Goal: Task Accomplishment & Management: Manage account settings

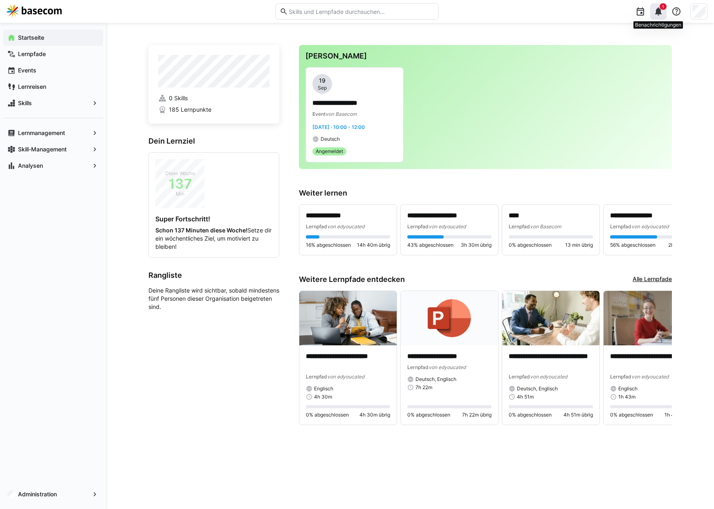
click at [659, 12] on eds-icon at bounding box center [658, 12] width 10 height 10
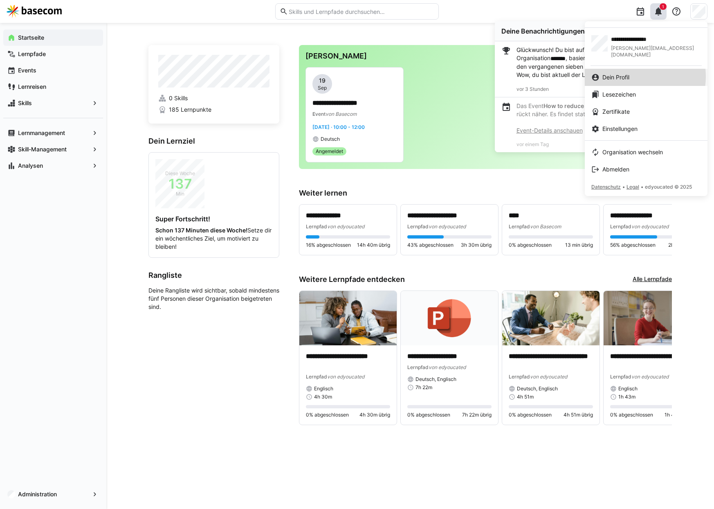
click at [629, 73] on span "Dein Profil" at bounding box center [615, 77] width 27 height 8
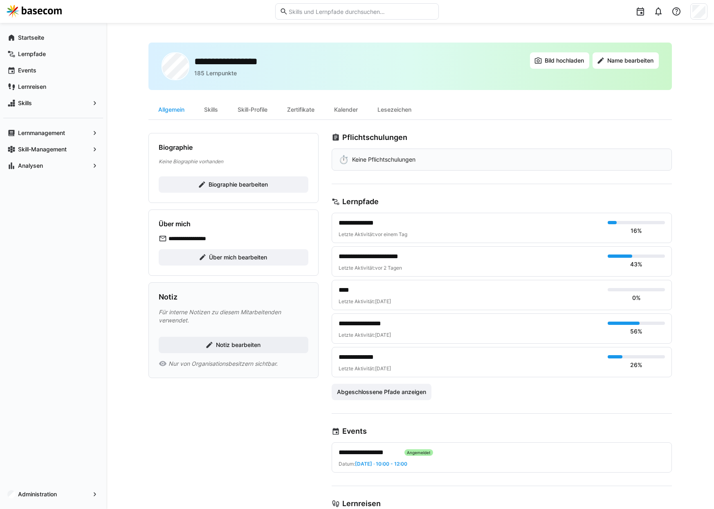
click at [705, 9] on div at bounding box center [698, 11] width 17 height 16
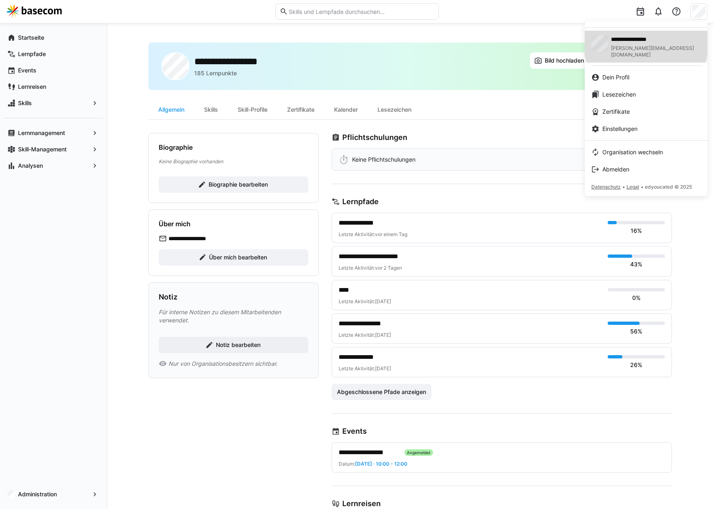
click at [648, 42] on span "**********" at bounding box center [637, 39] width 52 height 8
click at [655, 73] on div "Dein Profil" at bounding box center [646, 77] width 110 height 8
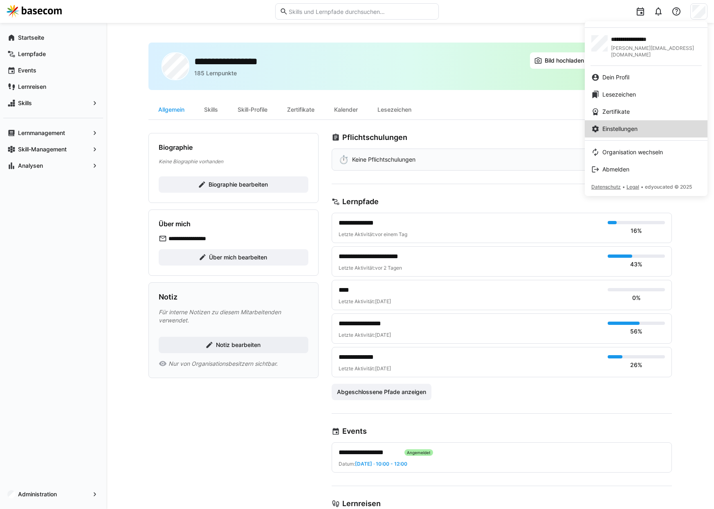
click at [650, 125] on div "Einstellungen" at bounding box center [646, 129] width 110 height 8
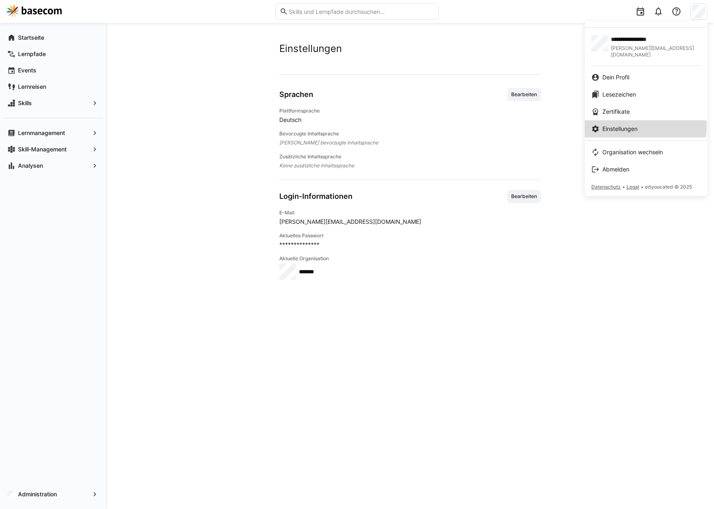
click at [645, 125] on div "Einstellungen" at bounding box center [646, 129] width 110 height 8
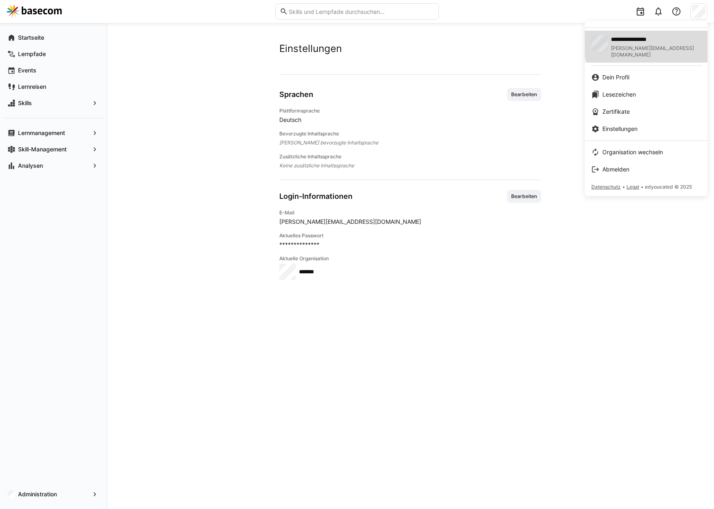
click at [662, 39] on span "**********" at bounding box center [637, 39] width 52 height 8
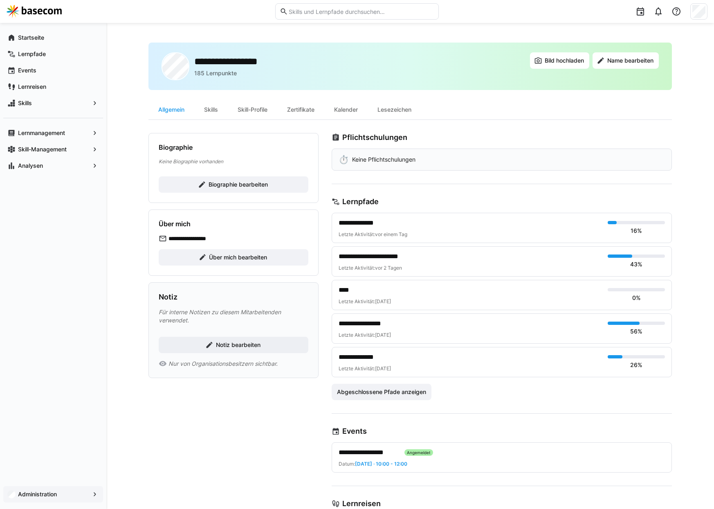
click at [0, 0] on app-navigation-label "Administration" at bounding box center [0, 0] width 0 height 0
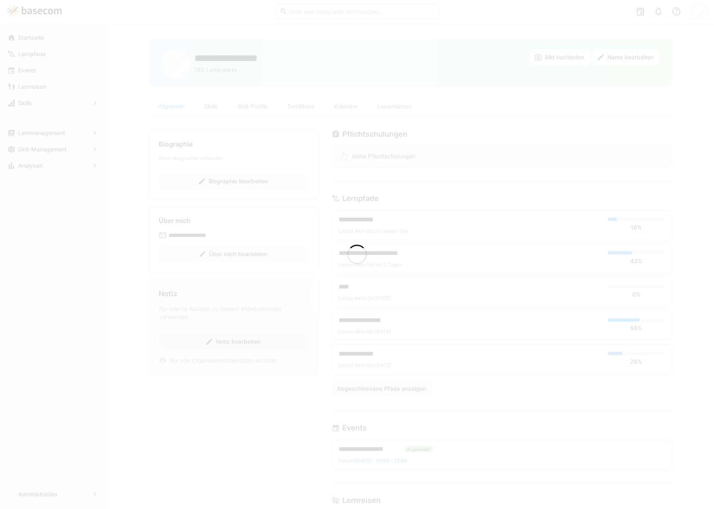
scroll to position [5, 0]
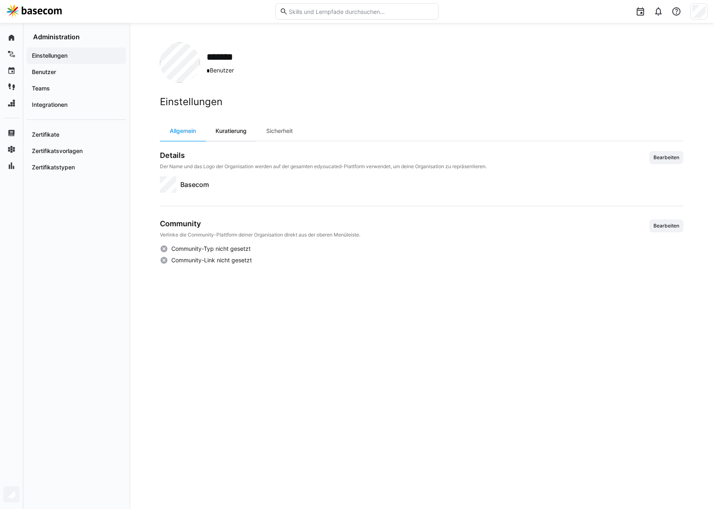
click at [242, 130] on div "Kuratierung" at bounding box center [231, 131] width 51 height 20
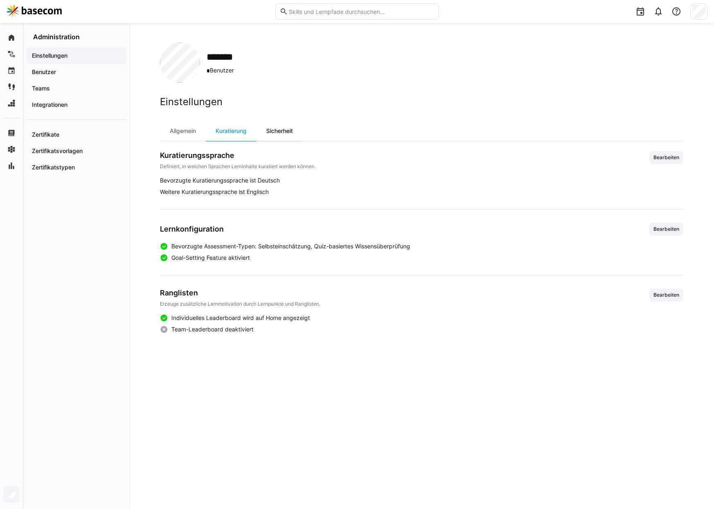
click at [284, 126] on div "Sicherheit" at bounding box center [279, 131] width 46 height 20
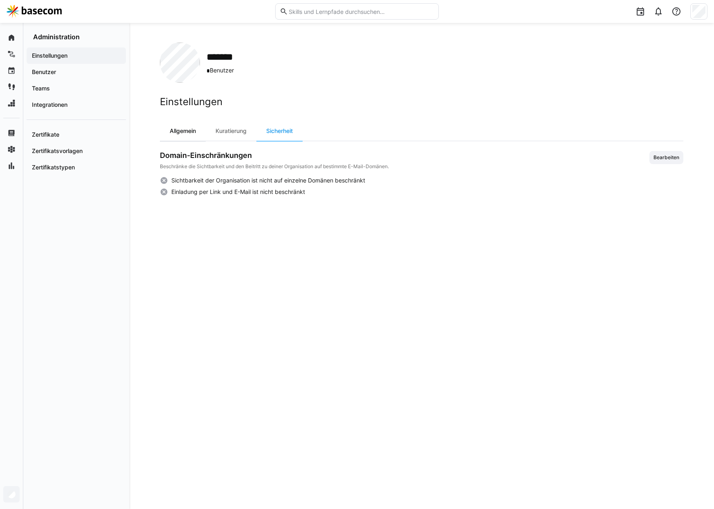
click at [179, 130] on div "Allgemein" at bounding box center [183, 131] width 46 height 20
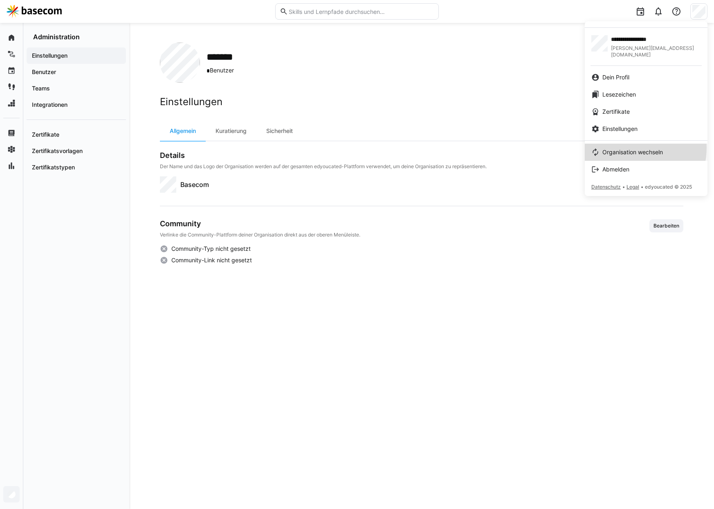
click at [631, 148] on span "Organisation wechseln" at bounding box center [632, 152] width 61 height 8
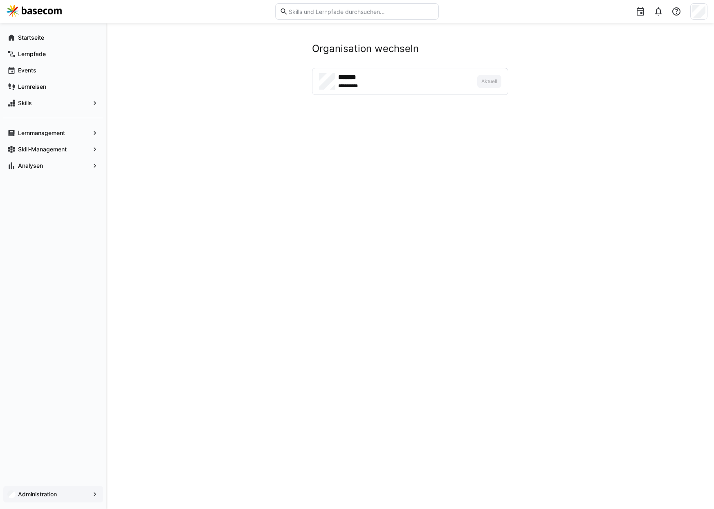
click at [466, 83] on div "******* * ********" at bounding box center [395, 81] width 152 height 16
drag, startPoint x: 368, startPoint y: 76, endPoint x: 355, endPoint y: 76, distance: 13.5
click at [366, 76] on h4 "*******" at bounding box center [364, 77] width 52 height 8
drag, startPoint x: 354, startPoint y: 76, endPoint x: 609, endPoint y: 30, distance: 259.3
click at [357, 76] on h4 "*******" at bounding box center [364, 77] width 52 height 8
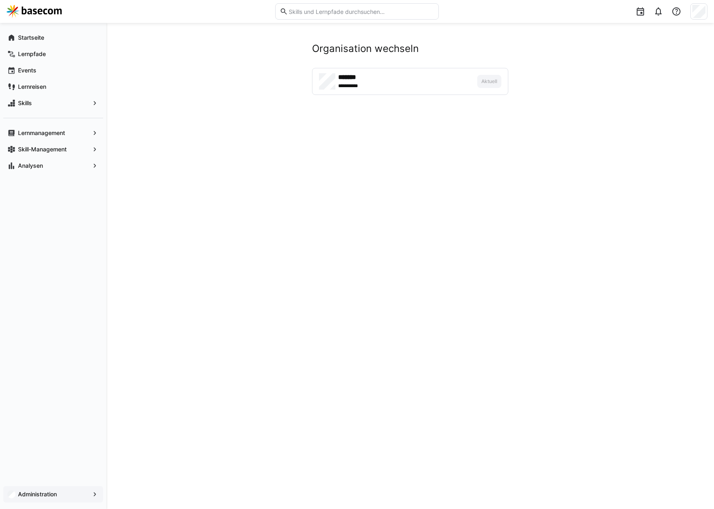
click at [706, 14] on div at bounding box center [698, 11] width 17 height 16
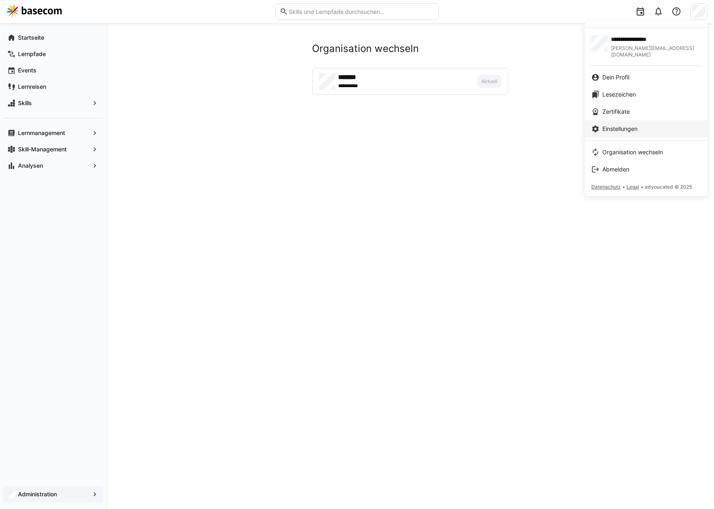
click at [657, 126] on div "Einstellungen" at bounding box center [646, 129] width 110 height 8
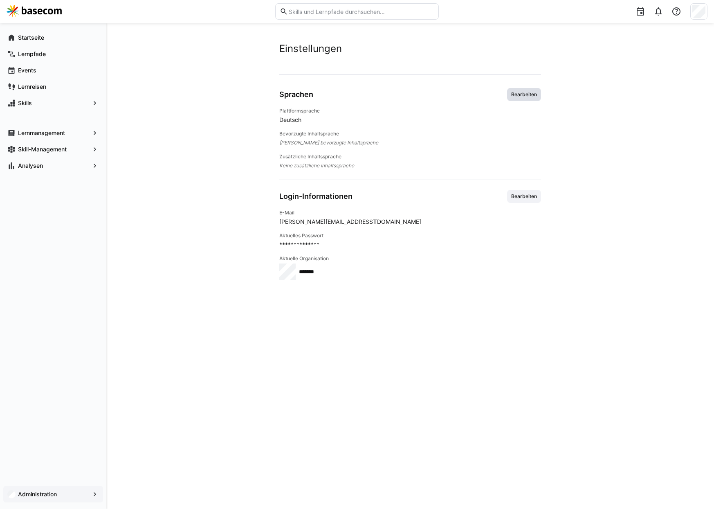
click at [531, 93] on span "Bearbeiten" at bounding box center [523, 94] width 27 height 7
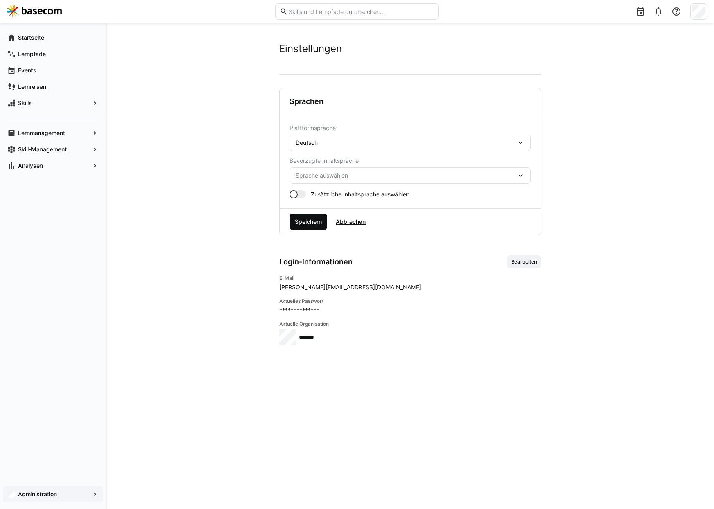
click at [307, 227] on span "Speichern" at bounding box center [308, 221] width 38 height 16
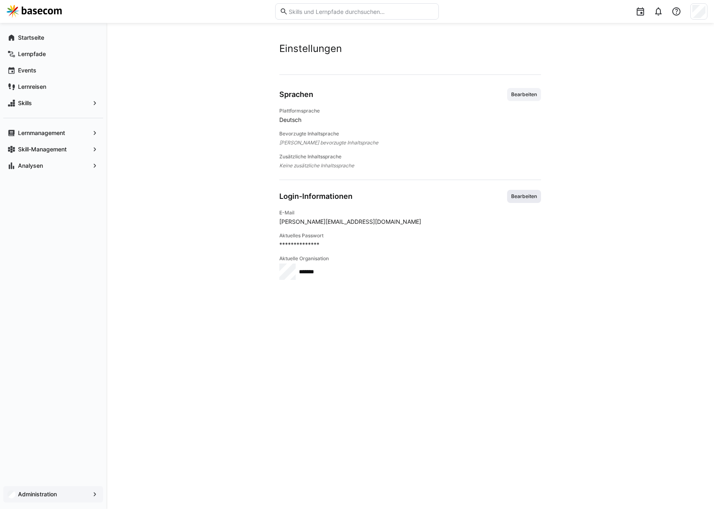
click at [529, 192] on span "Bearbeiten" at bounding box center [524, 196] width 34 height 13
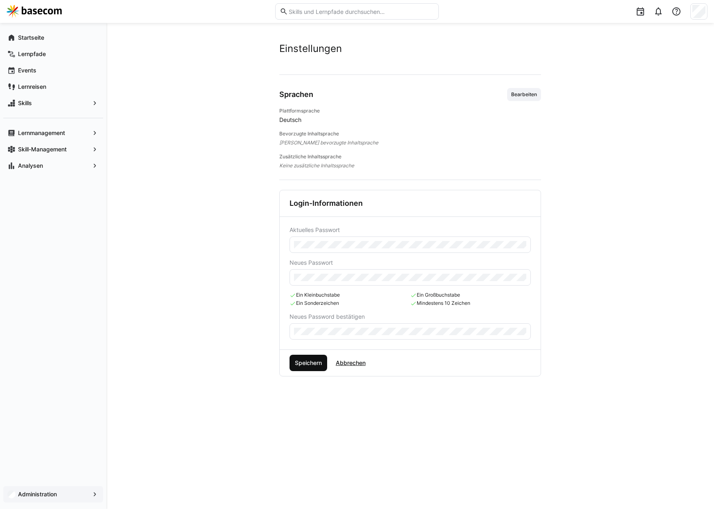
click at [303, 362] on span "Speichern" at bounding box center [308, 363] width 29 height 8
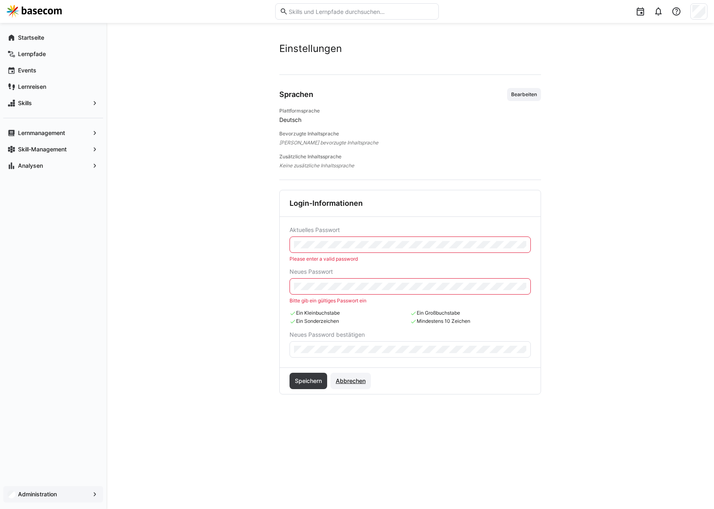
click at [346, 385] on span "Abbrechen" at bounding box center [350, 380] width 40 height 16
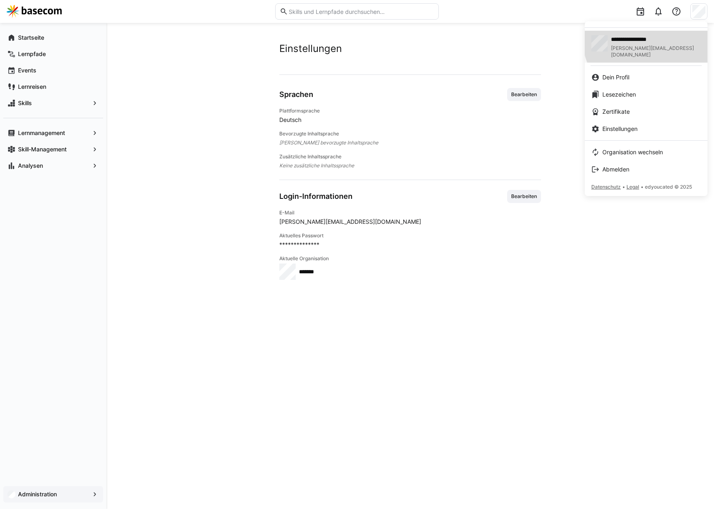
click at [659, 35] on span "**********" at bounding box center [637, 39] width 52 height 8
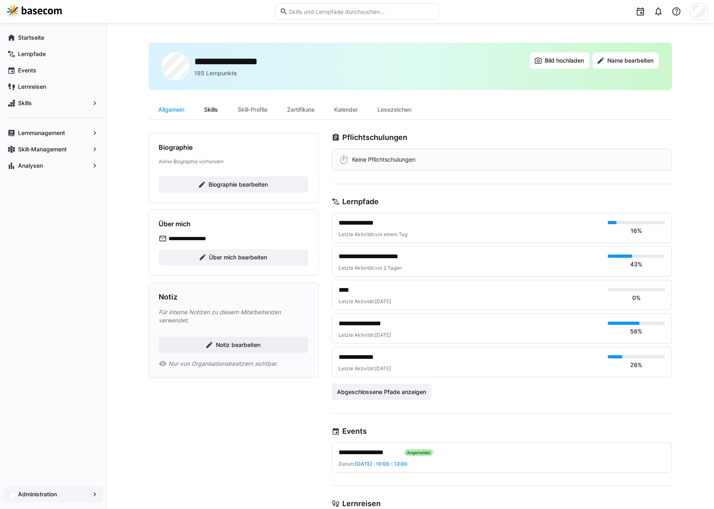
click at [213, 112] on div "Skills" at bounding box center [211, 110] width 34 height 20
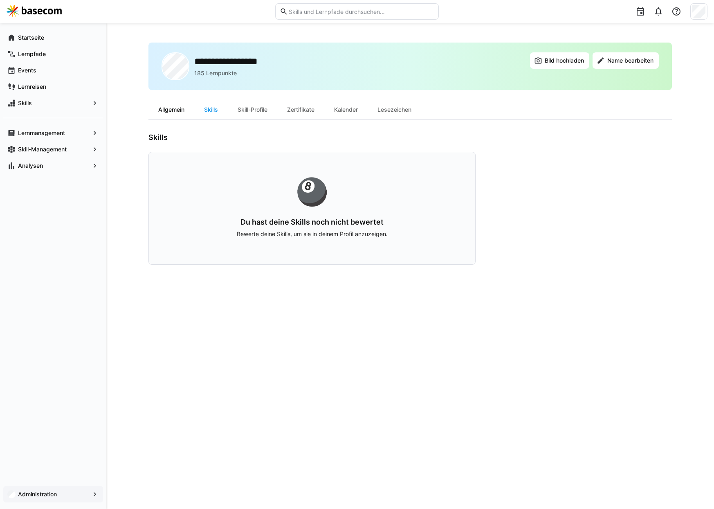
click at [176, 109] on div "Allgemein" at bounding box center [171, 110] width 46 height 20
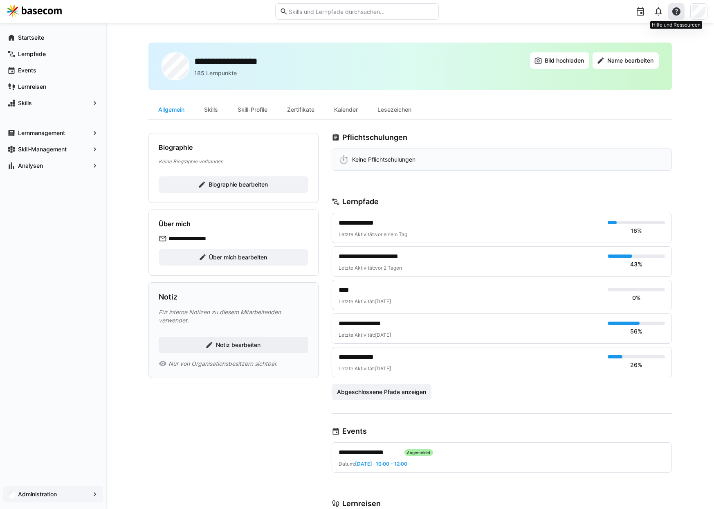
click at [673, 14] on eds-icon at bounding box center [676, 12] width 10 height 10
click at [661, 13] on eds-icon at bounding box center [658, 12] width 10 height 10
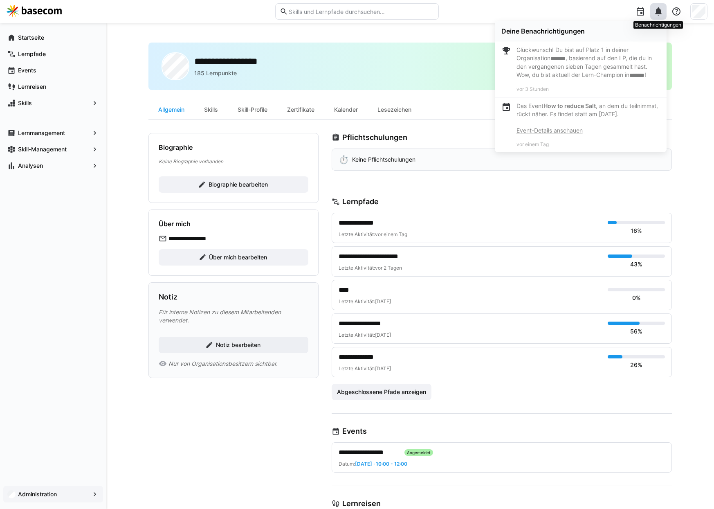
click at [661, 13] on eds-icon at bounding box center [658, 12] width 10 height 10
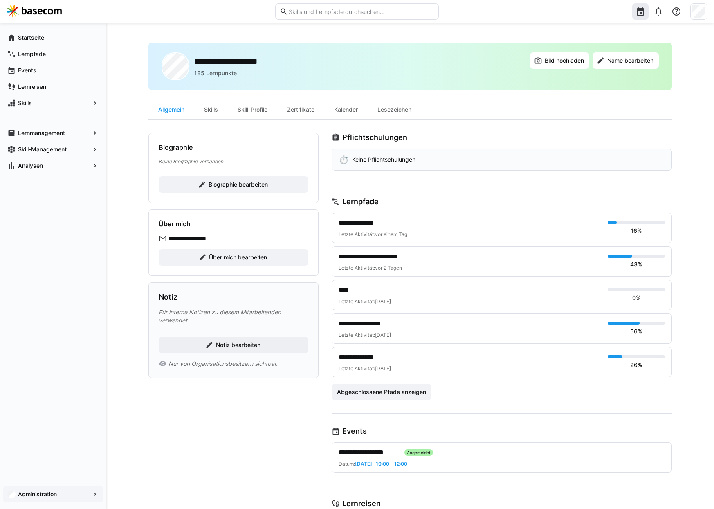
click at [634, 12] on div at bounding box center [640, 11] width 16 height 16
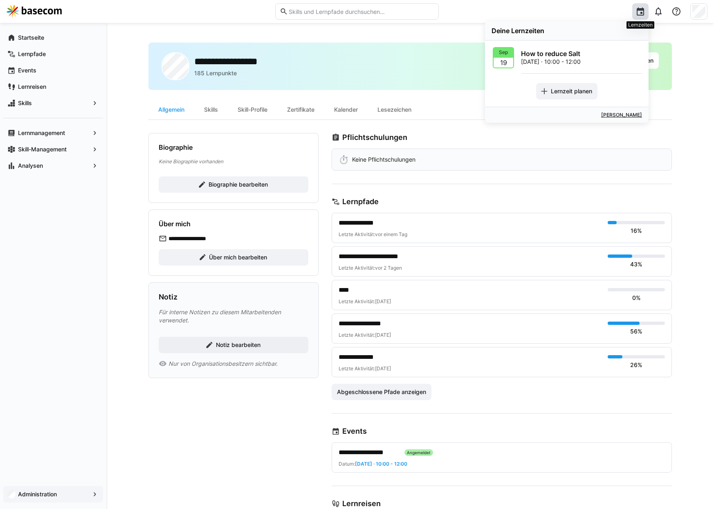
click at [634, 12] on div at bounding box center [640, 11] width 16 height 16
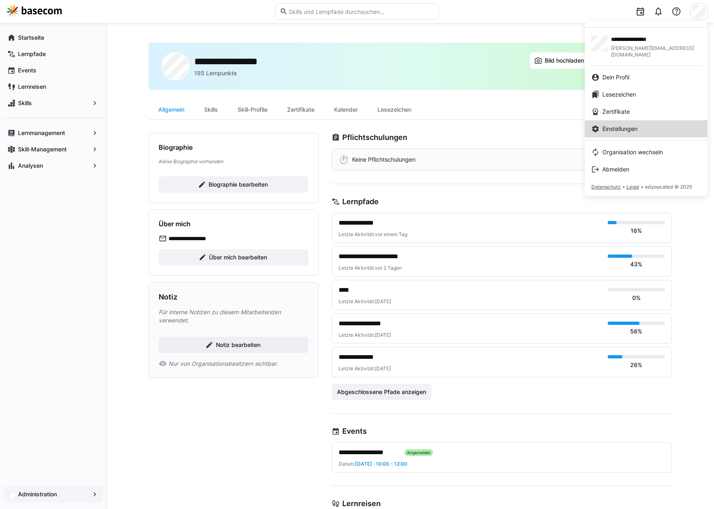
click at [659, 125] on div "Einstellungen" at bounding box center [646, 129] width 110 height 8
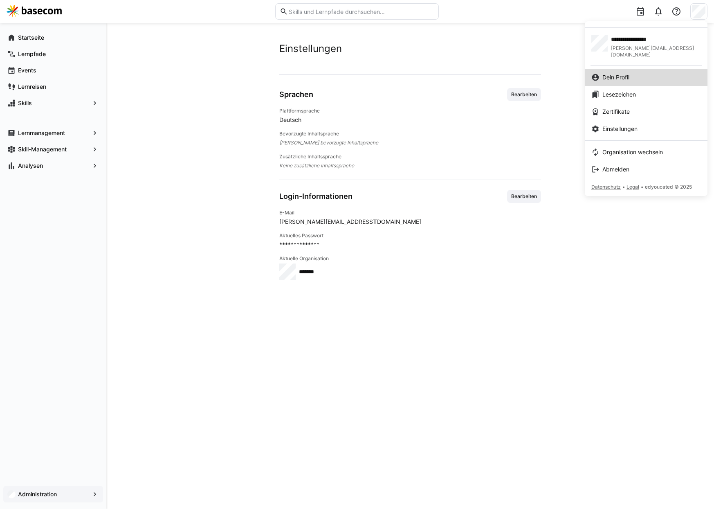
click at [660, 73] on div "Dein Profil" at bounding box center [646, 77] width 110 height 8
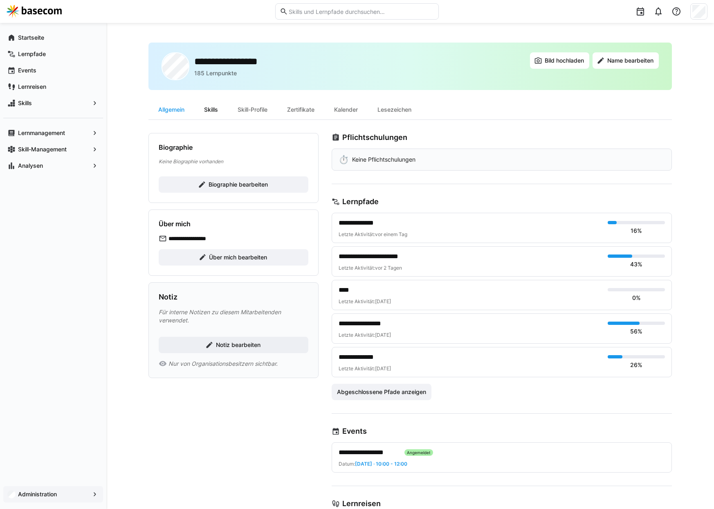
click at [224, 111] on div "Skills" at bounding box center [211, 110] width 34 height 20
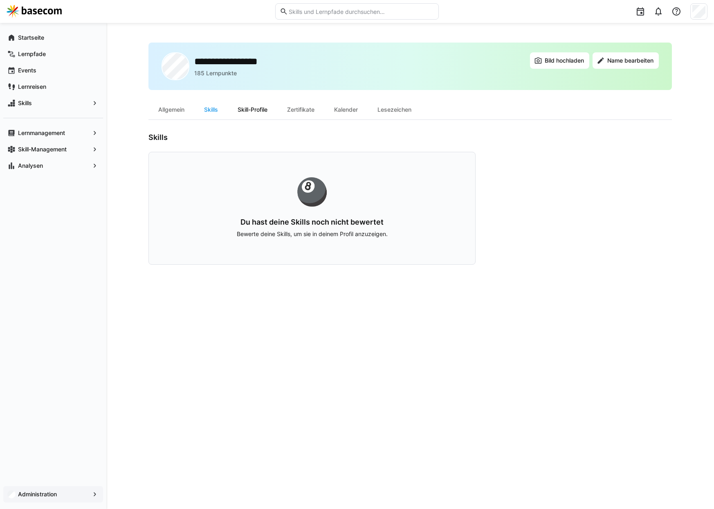
click at [247, 110] on div "Skill-Profile" at bounding box center [252, 110] width 49 height 20
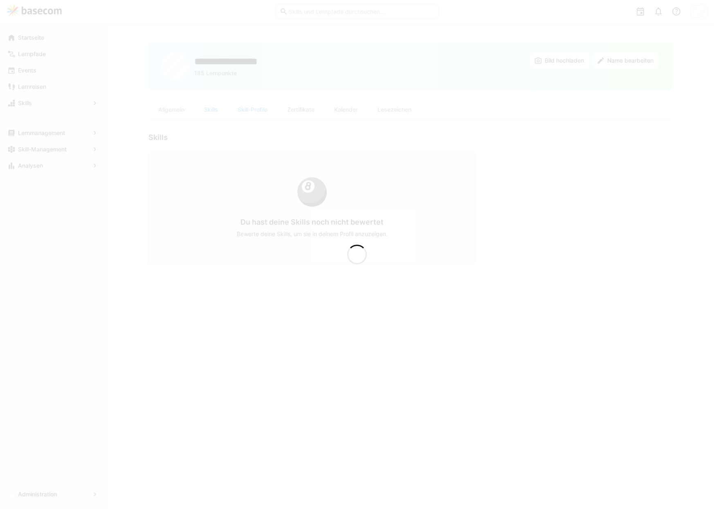
click at [285, 110] on div at bounding box center [357, 254] width 714 height 509
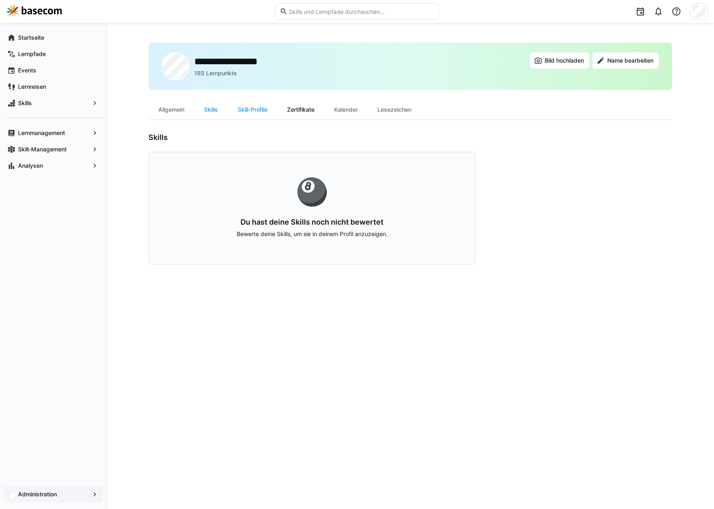
click at [295, 110] on div "Zertifikate" at bounding box center [300, 110] width 47 height 20
click at [343, 110] on div "Kalender" at bounding box center [345, 110] width 43 height 20
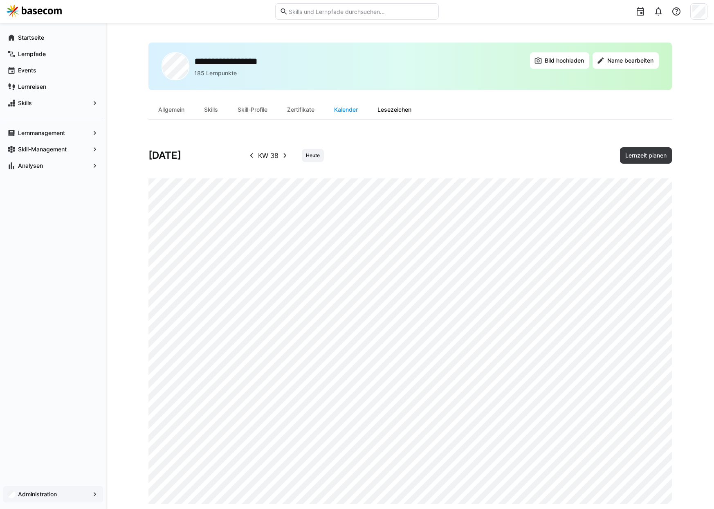
click at [388, 109] on div "Lesezeichen" at bounding box center [395, 110] width 54 height 20
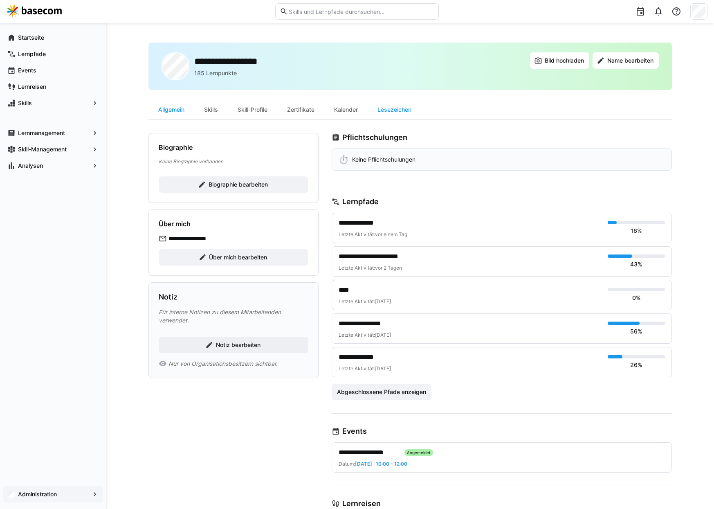
click at [54, 489] on div "Administration" at bounding box center [53, 494] width 100 height 16
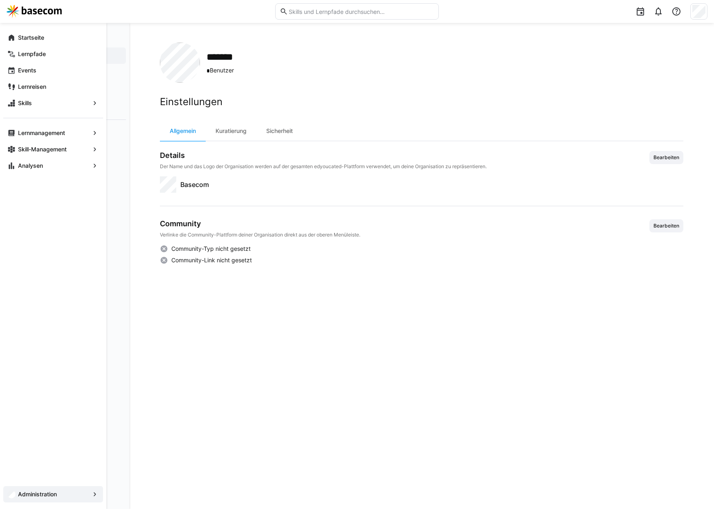
click at [0, 0] on app-navigation-label "Administration" at bounding box center [0, 0] width 0 height 0
click at [101, 493] on div "Administration" at bounding box center [53, 494] width 100 height 16
click at [96, 493] on eds-icon at bounding box center [95, 494] width 8 height 8
click at [94, 493] on eds-icon at bounding box center [95, 494] width 8 height 8
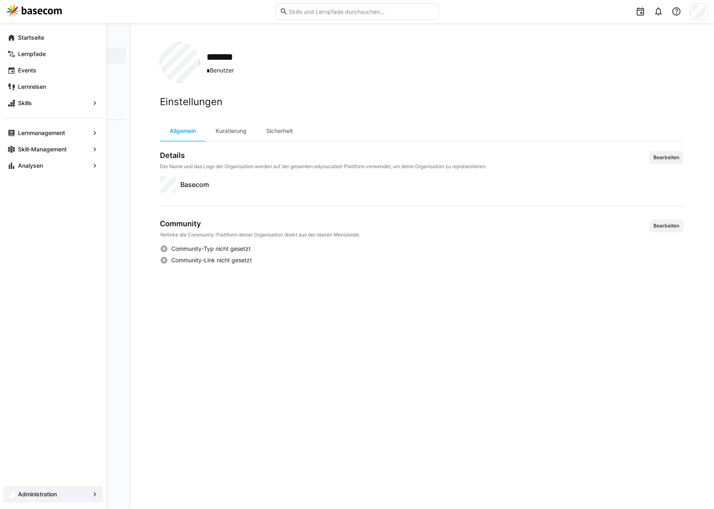
click at [94, 493] on eds-icon at bounding box center [95, 494] width 8 height 8
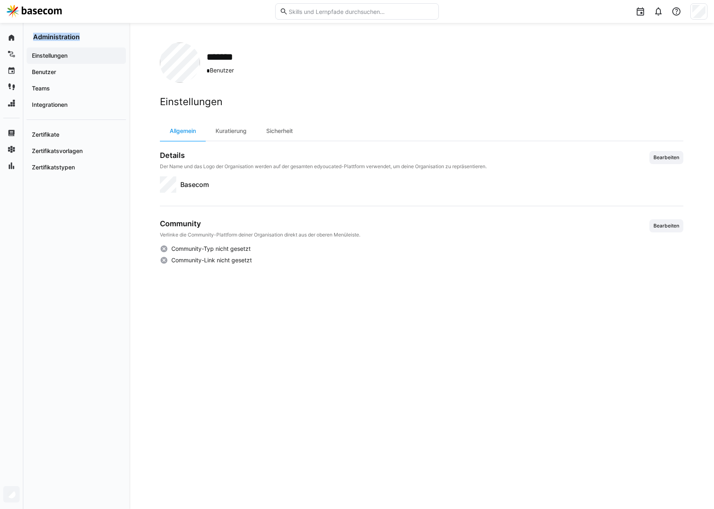
click at [52, 7] on img at bounding box center [34, 11] width 55 height 13
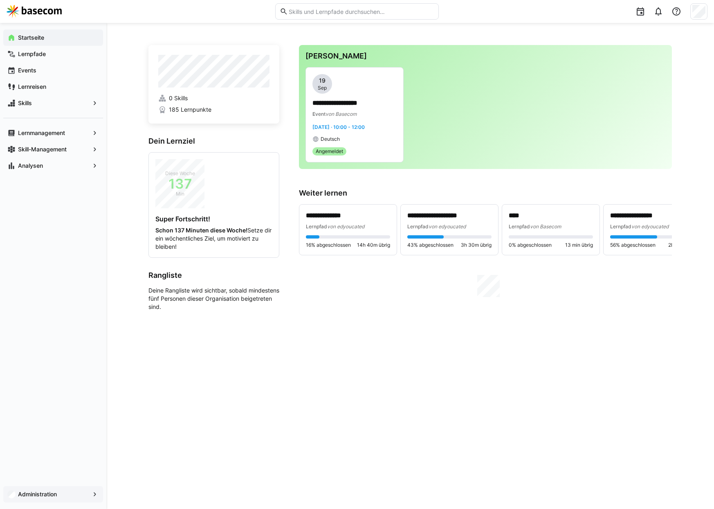
click at [0, 0] on app-navigation-label "Administration" at bounding box center [0, 0] width 0 height 0
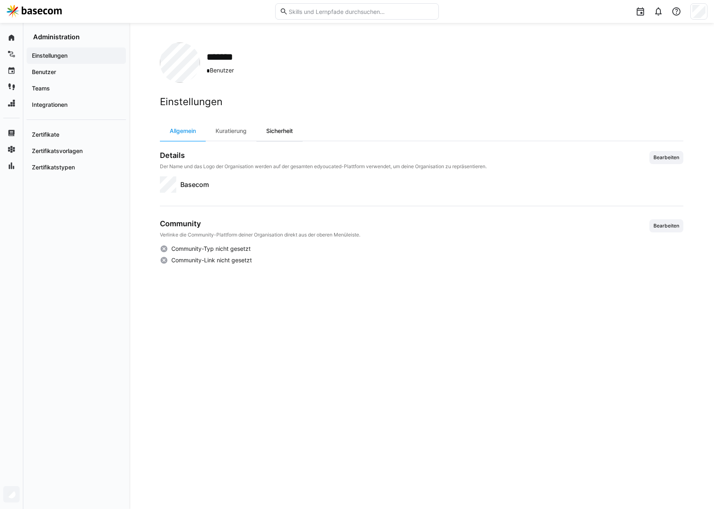
click at [295, 130] on div "Sicherheit" at bounding box center [279, 131] width 46 height 20
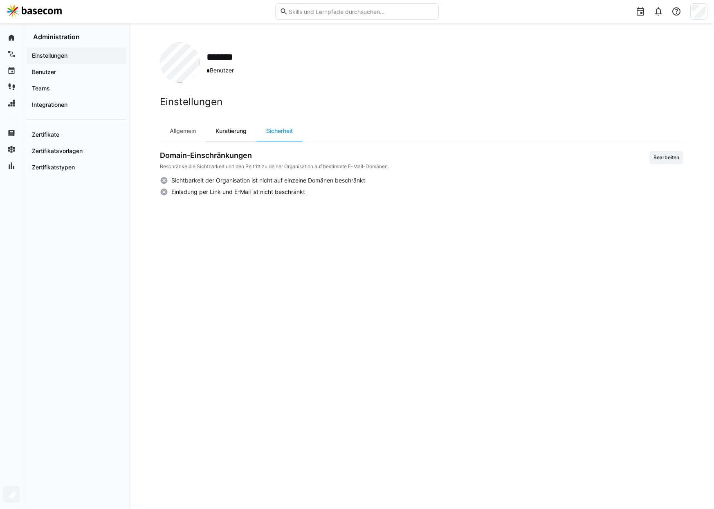
click at [235, 133] on div "Kuratierung" at bounding box center [231, 131] width 51 height 20
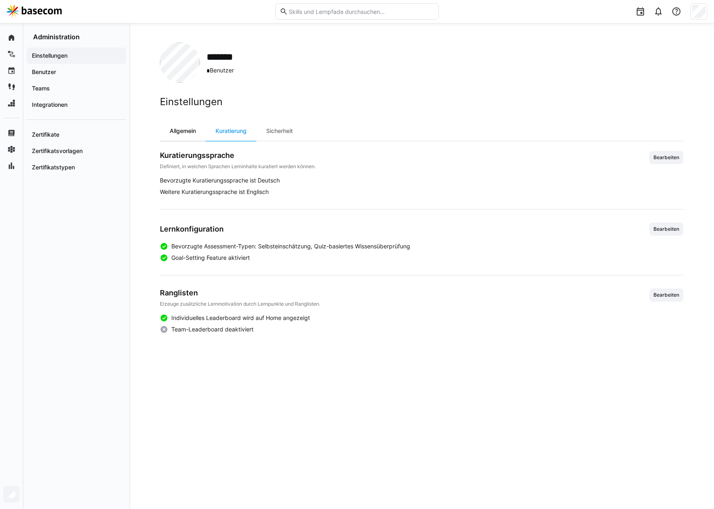
click at [184, 135] on div "Allgemein" at bounding box center [183, 131] width 46 height 20
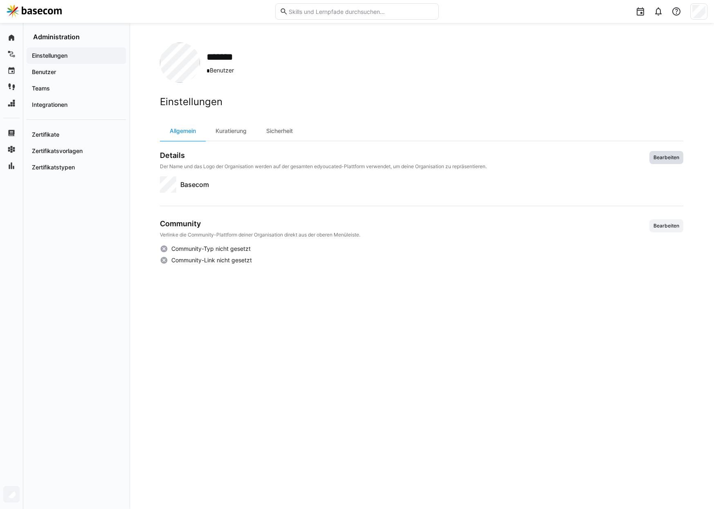
click at [664, 156] on span "Bearbeiten" at bounding box center [665, 157] width 27 height 7
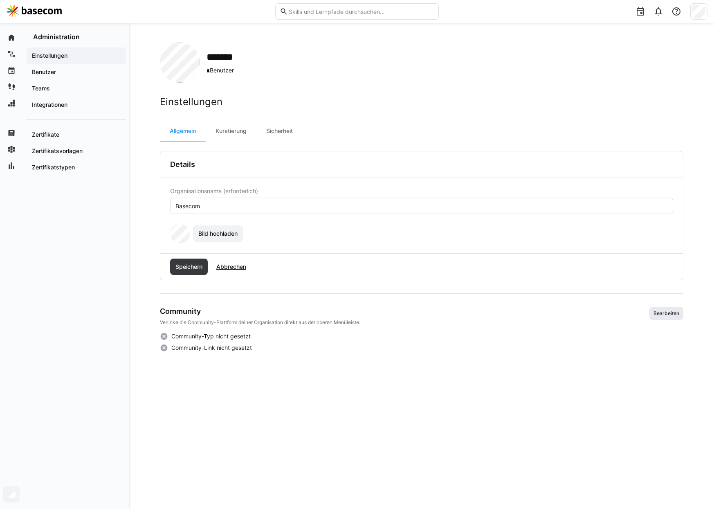
click at [665, 312] on span "Bearbeiten" at bounding box center [665, 313] width 27 height 7
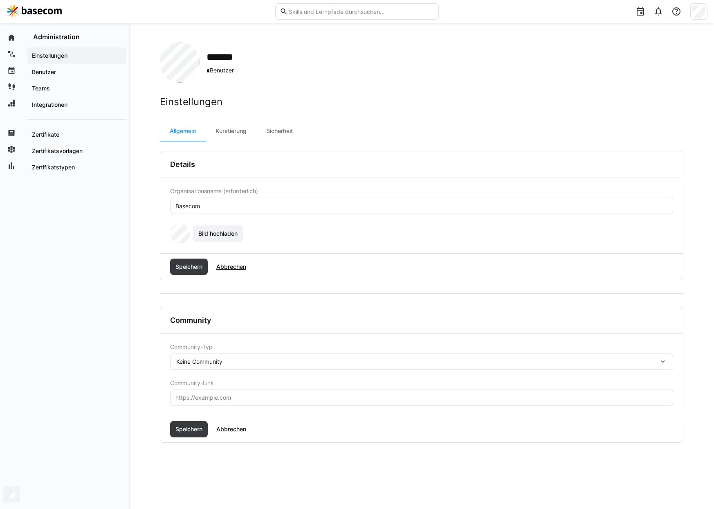
click at [223, 364] on div "Keine Community" at bounding box center [417, 361] width 482 height 7
click at [136, 353] on div "******* * Benutzer Einstellungen Allgemein Kuratierung Sicherheit Details Organ…" at bounding box center [421, 266] width 585 height 486
click at [235, 430] on span "Abbrechen" at bounding box center [231, 429] width 32 height 8
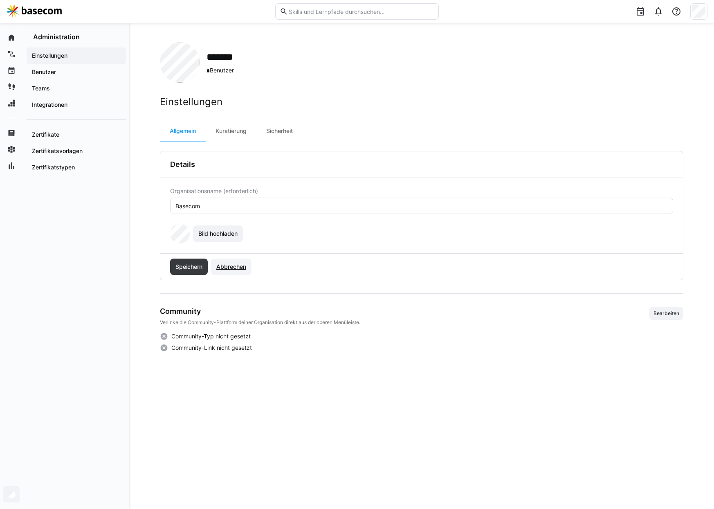
click at [232, 271] on span "Abbrechen" at bounding box center [231, 266] width 40 height 16
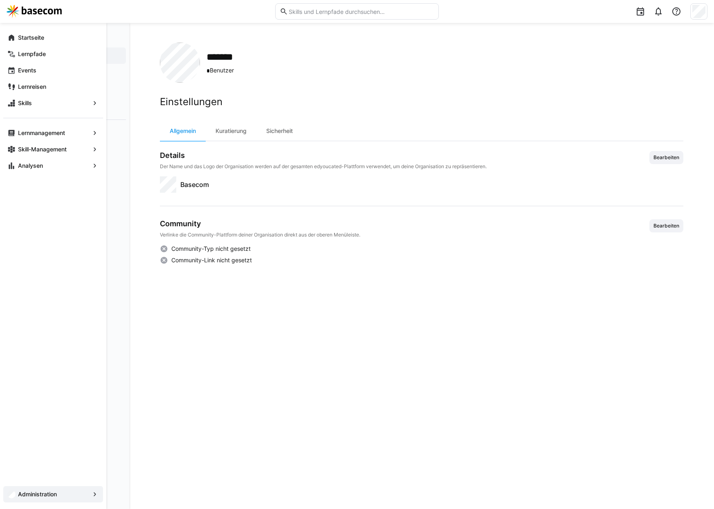
click at [90, 491] on div "Administration" at bounding box center [53, 494] width 100 height 16
click at [0, 0] on app-navigation-label "Administration" at bounding box center [0, 0] width 0 height 0
click at [59, 491] on span "Administration" at bounding box center [53, 494] width 73 height 8
click at [96, 493] on eds-icon at bounding box center [95, 494] width 8 height 8
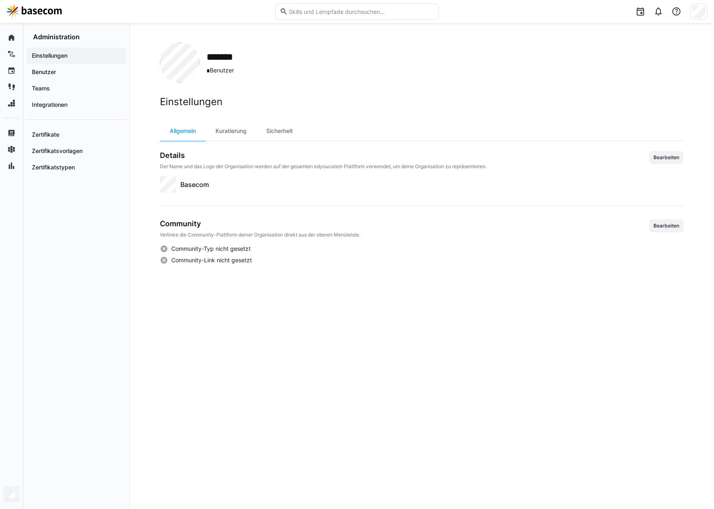
drag, startPoint x: 127, startPoint y: 474, endPoint x: 60, endPoint y: 480, distance: 66.9
click at [125, 474] on div "Einstellungen Benutzer Teams Integrationen Zertifikate Zertifikatsvorlagen Zert…" at bounding box center [76, 275] width 106 height 468
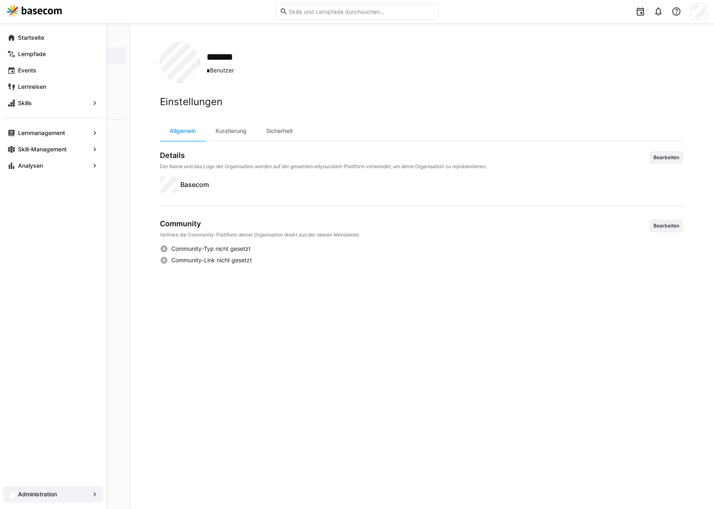
click at [14, 497] on eds-avatar at bounding box center [11, 494] width 8 height 8
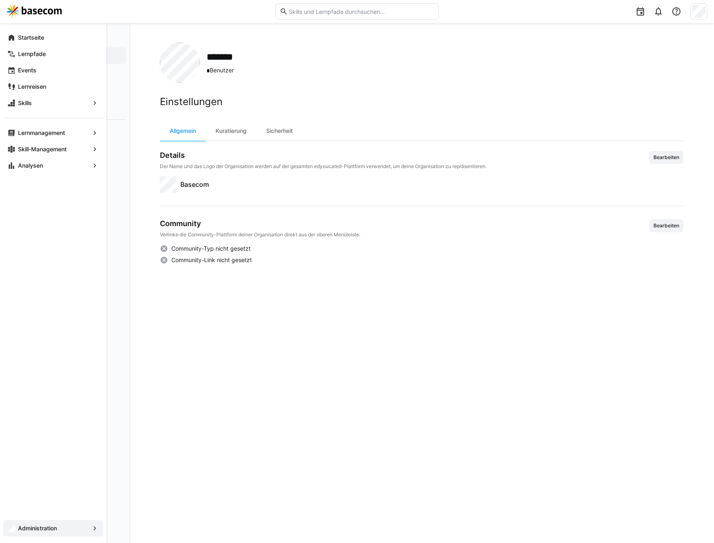
click at [0, 0] on app-navigation-label "Administration" at bounding box center [0, 0] width 0 height 0
click at [17, 525] on span "Administration" at bounding box center [53, 528] width 73 height 8
click at [0, 0] on app-navigation-label "Administration" at bounding box center [0, 0] width 0 height 0
click at [82, 528] on span "Administration" at bounding box center [53, 528] width 73 height 8
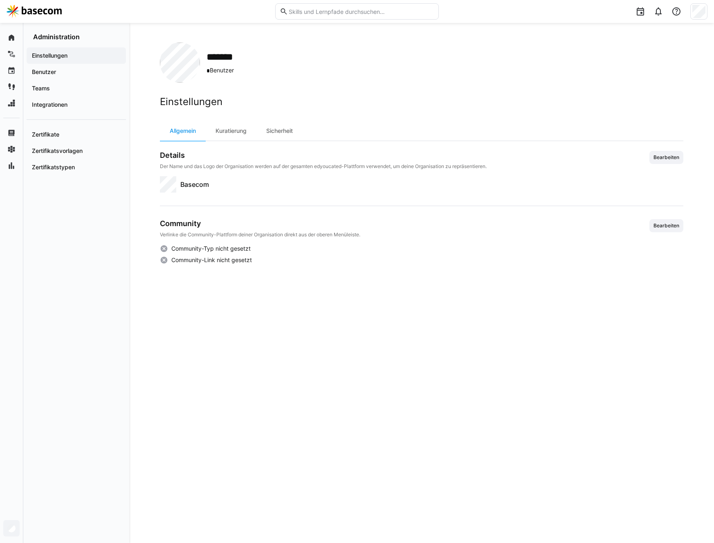
click at [220, 483] on div "Einstellungen Allgemein Kuratierung Sicherheit Details Der Name und das Logo de…" at bounding box center [421, 310] width 523 height 428
click at [53, 76] on div "Benutzer" at bounding box center [76, 72] width 99 height 16
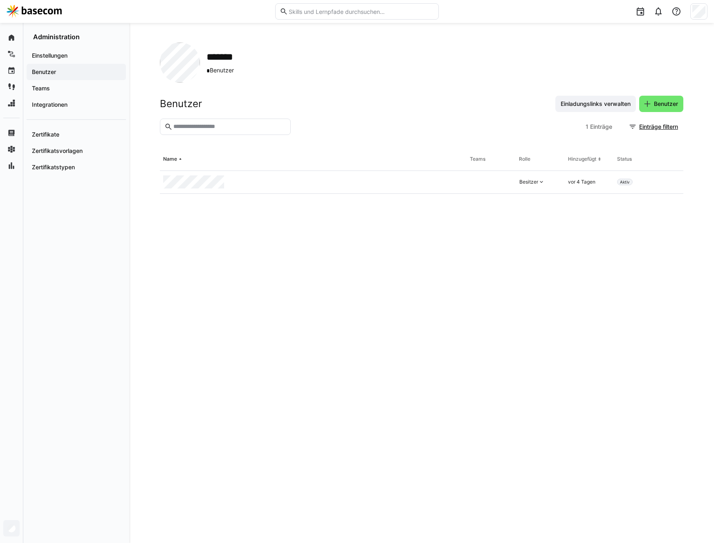
click at [249, 368] on eds-table "Name Teams Rolle Hinzugefügt Status Besitzer vor 4 Tagen Aktiv" at bounding box center [421, 335] width 523 height 375
click at [654, 103] on span "Benutzer" at bounding box center [665, 104] width 27 height 8
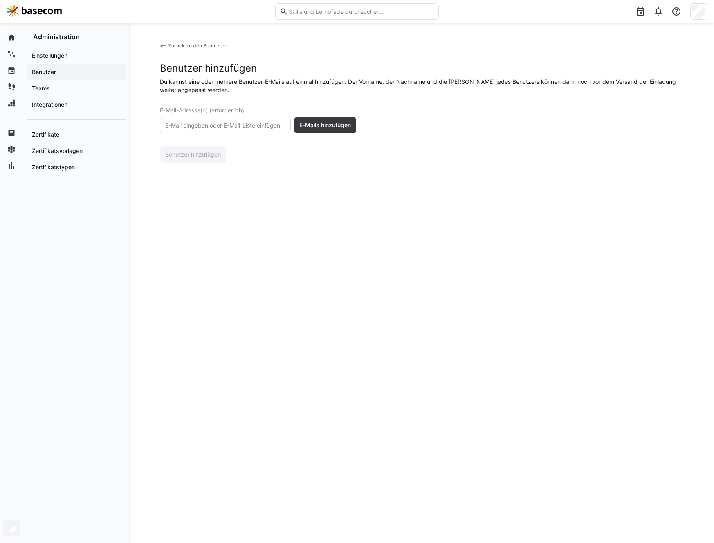
click at [182, 46] on div "Zurück zu den Benutzern" at bounding box center [197, 46] width 59 height 7
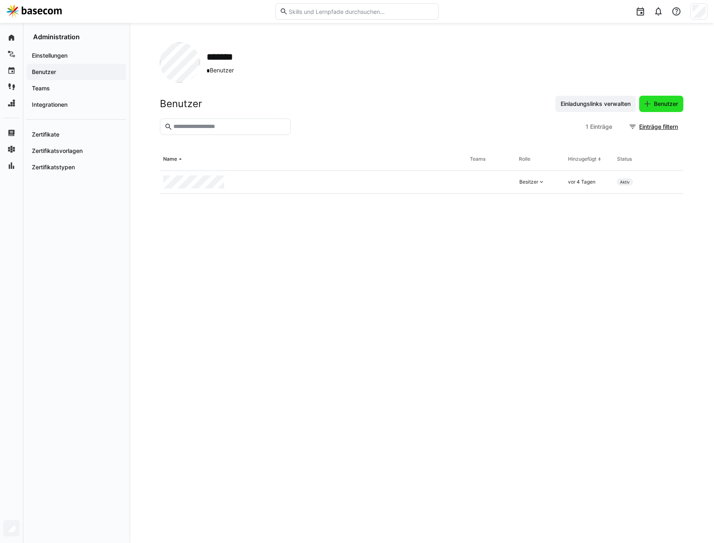
click at [659, 104] on span "Benutzer" at bounding box center [665, 104] width 27 height 8
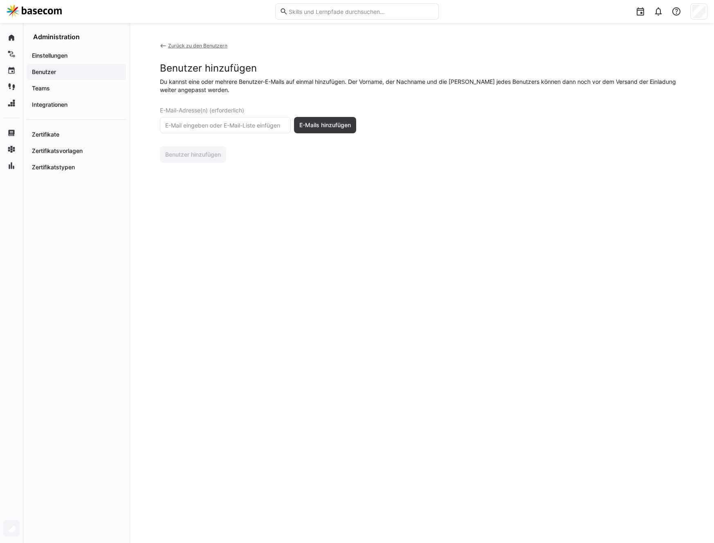
click at [226, 124] on input "text" at bounding box center [225, 124] width 122 height 7
type input "s.kroll@basecom.de"
click at [320, 122] on span "E-Mails hinzufügen" at bounding box center [325, 125] width 54 height 8
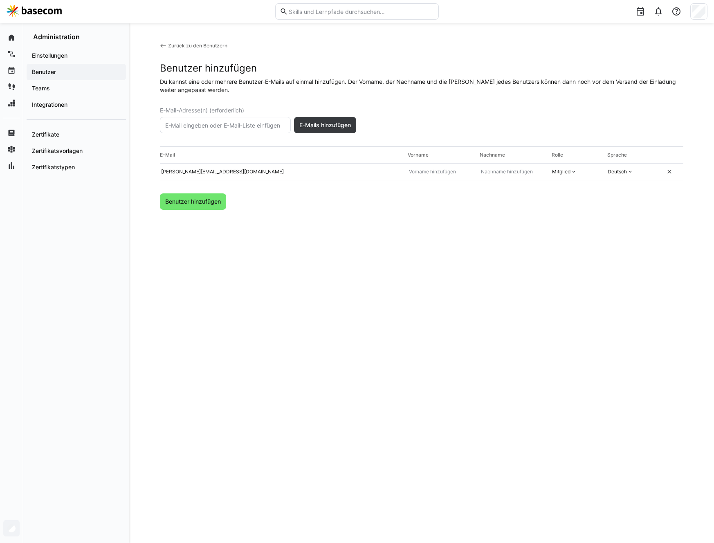
click at [215, 128] on input "text" at bounding box center [225, 124] width 122 height 7
click at [210, 125] on input "l.wortmann" at bounding box center [225, 124] width 122 height 7
type input "l.wortmann@basecom.de"
click at [303, 123] on span "E-Mails hinzufügen" at bounding box center [325, 125] width 54 height 8
click at [206, 132] on eds-input at bounding box center [225, 125] width 131 height 16
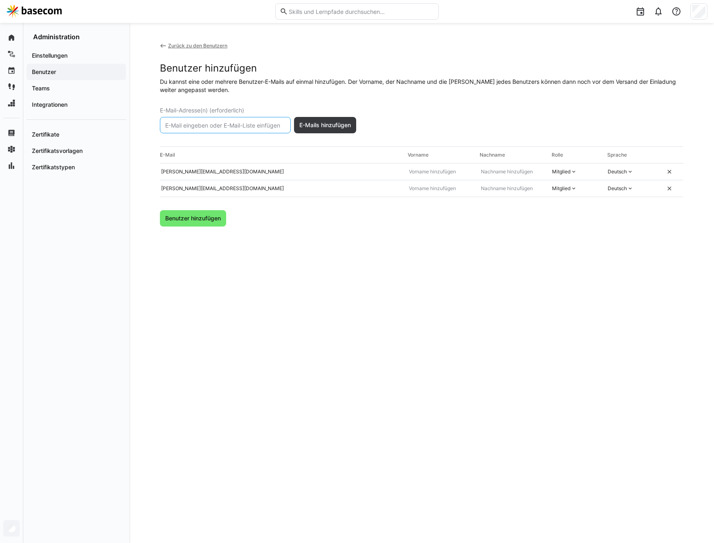
click at [206, 128] on input "text" at bounding box center [225, 124] width 122 height 7
type input "b.tran@basecom.de"
click at [327, 121] on span "E-Mails hinzufügen" at bounding box center [325, 125] width 54 height 8
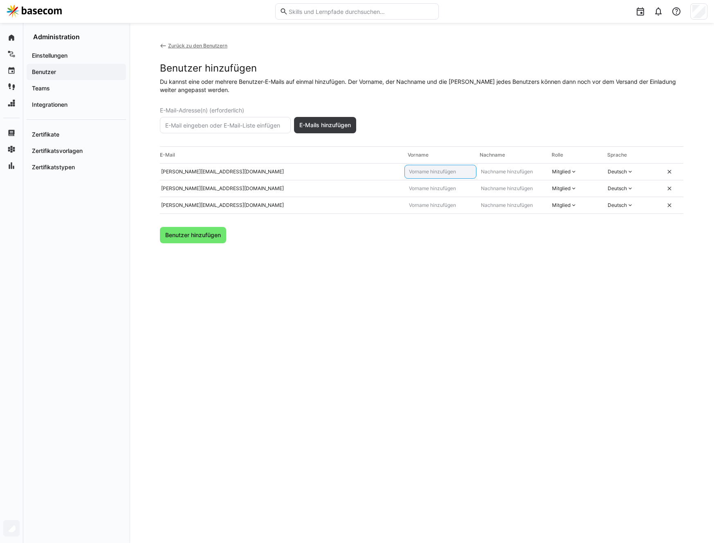
click at [429, 173] on input "text" at bounding box center [440, 171] width 65 height 7
type input "Sebastian"
type input "Kroll"
click at [419, 190] on input "text" at bounding box center [440, 188] width 65 height 7
type input "Lena"
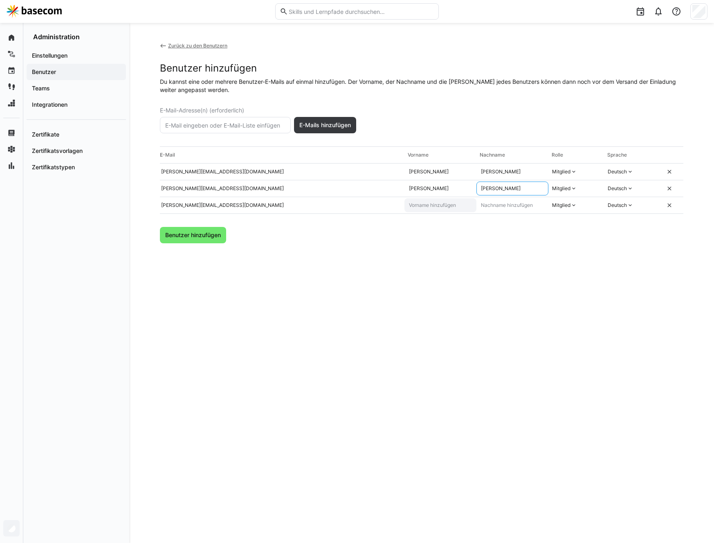
type input "Wortmann"
click at [426, 206] on input "text" at bounding box center [440, 205] width 65 height 7
type input "Bao"
type input "Tran"
click at [395, 259] on div "Zurück zu den Benutzern Benutzer hinzufügen Du kannst eine oder mehrere Benutze…" at bounding box center [421, 283] width 523 height 481
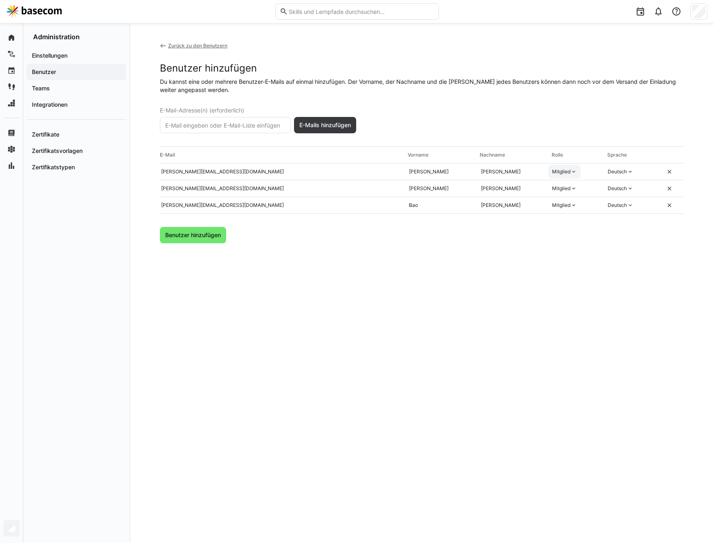
click at [564, 170] on div "Mitglied" at bounding box center [561, 171] width 18 height 7
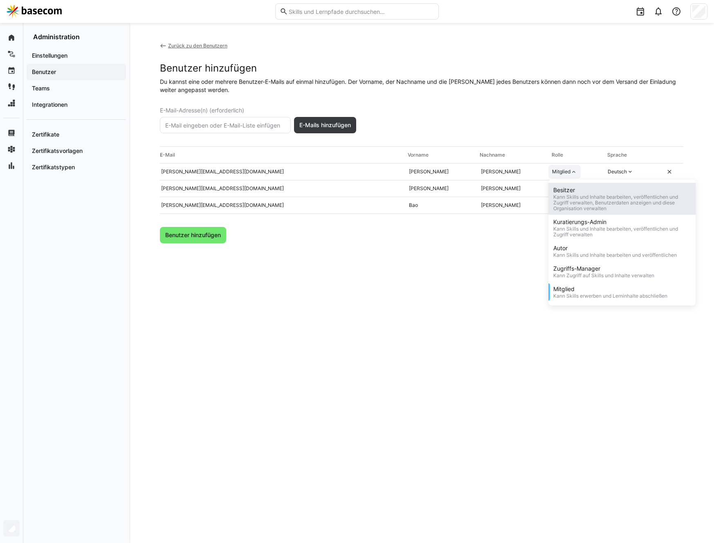
click at [599, 208] on div "Kann Skills und Inhalte bearbeiten, veröffentlichen und Zugriff verwalten, Benu…" at bounding box center [621, 202] width 137 height 17
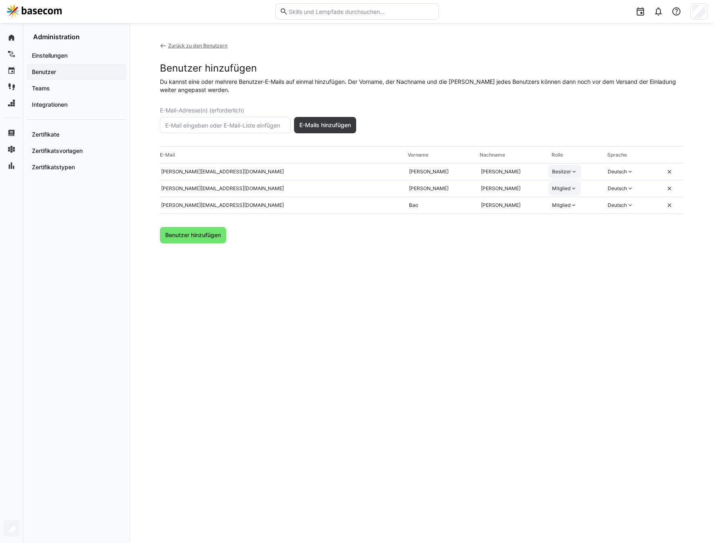
click at [567, 191] on div "Mitglied" at bounding box center [561, 188] width 18 height 7
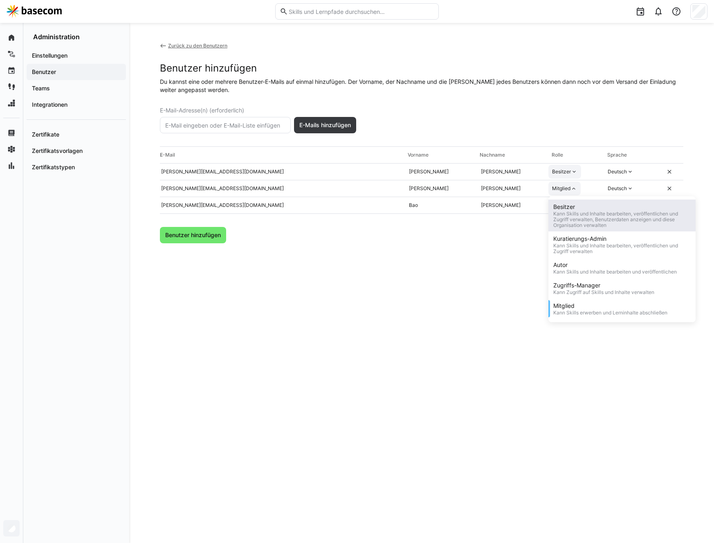
click at [572, 205] on div "Besitzer" at bounding box center [621, 207] width 137 height 8
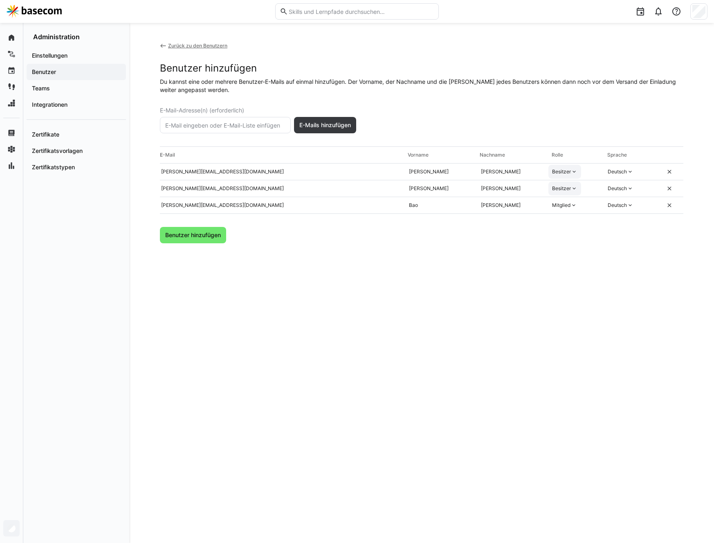
drag, startPoint x: 566, startPoint y: 204, endPoint x: 573, endPoint y: 212, distance: 11.0
click at [566, 204] on div "Mitglied" at bounding box center [561, 205] width 18 height 7
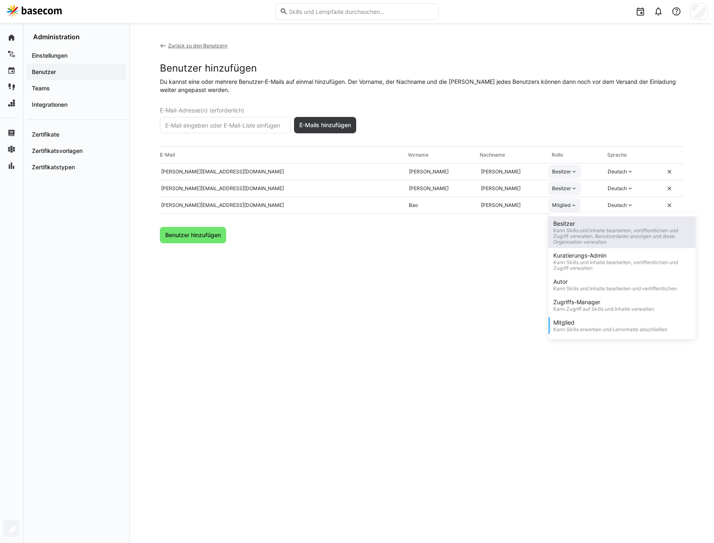
click at [575, 223] on div "Besitzer" at bounding box center [621, 224] width 137 height 8
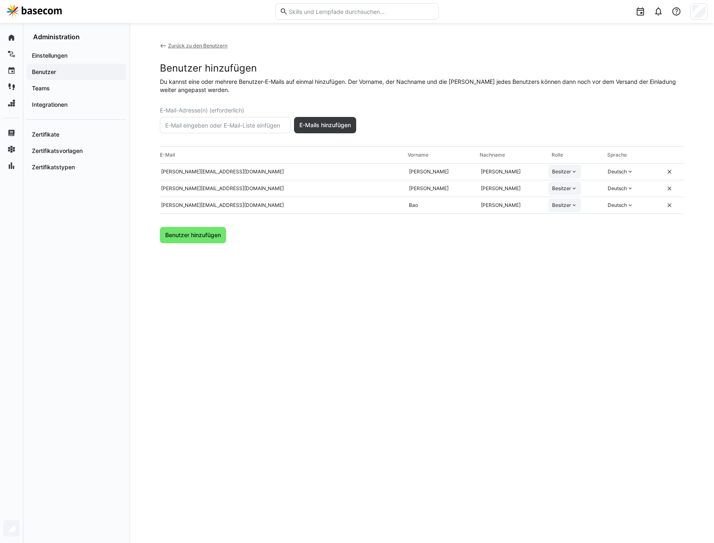
click at [186, 47] on div "Zurück zu den Benutzern" at bounding box center [197, 46] width 59 height 7
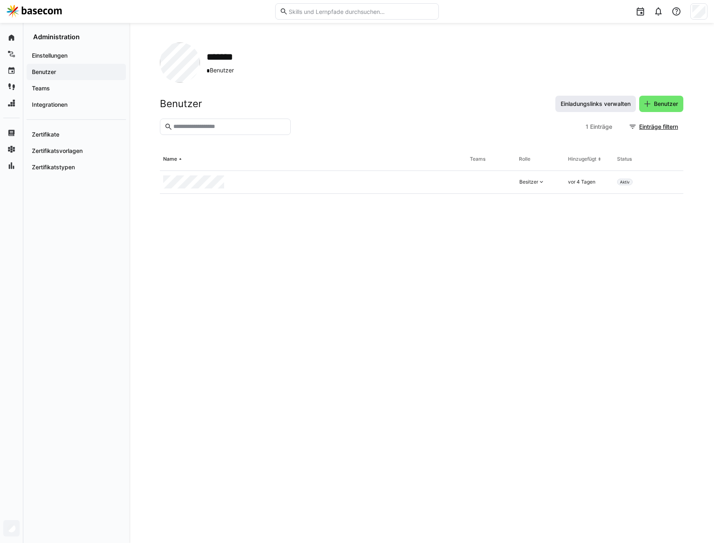
click at [616, 105] on span "Einladungslinks verwalten" at bounding box center [595, 104] width 72 height 8
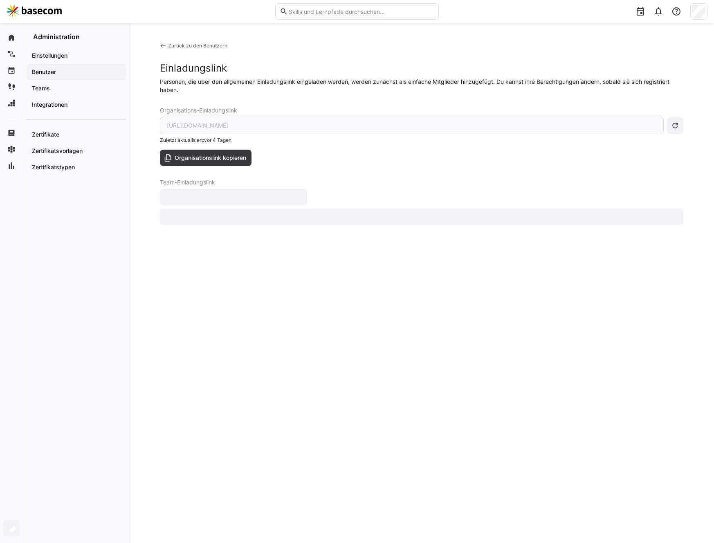
click at [307, 130] on div "https://app.edyoucated.org/invitation/organization/fbe30354-f390-4e05-bbcb-6ed6…" at bounding box center [412, 125] width 504 height 17
click at [309, 126] on div "https://app.edyoucated.org/invitation/organization/fbe30354-f390-4e05-bbcb-6ed6…" at bounding box center [412, 125] width 504 height 17
click at [242, 157] on span "Organisationslink kopieren" at bounding box center [210, 158] width 74 height 8
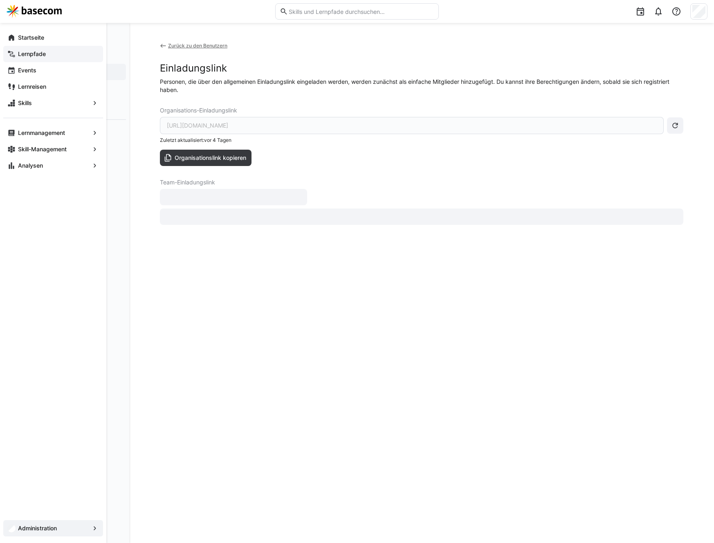
click at [0, 0] on app-navigation-label "Lernpfade" at bounding box center [0, 0] width 0 height 0
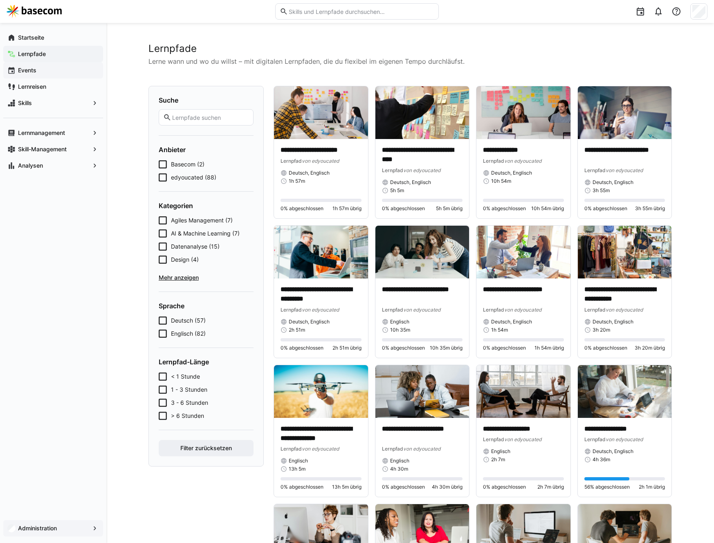
click at [0, 0] on app-navigation-label "Events" at bounding box center [0, 0] width 0 height 0
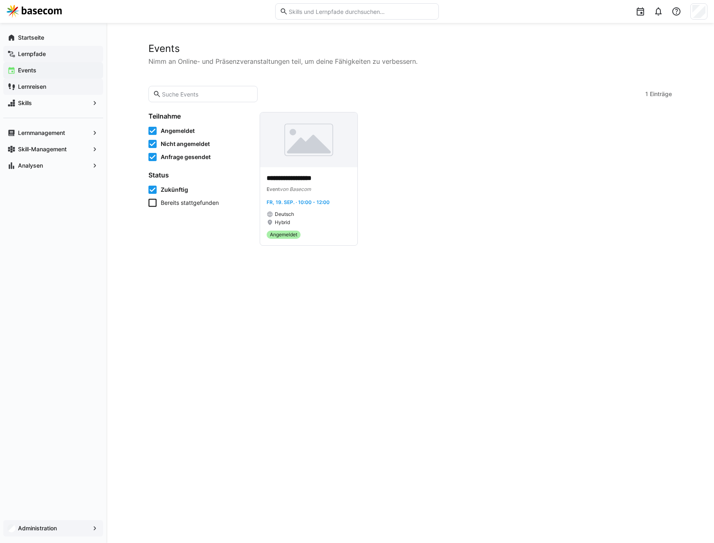
click at [0, 0] on app-navigation-label "Lernreisen" at bounding box center [0, 0] width 0 height 0
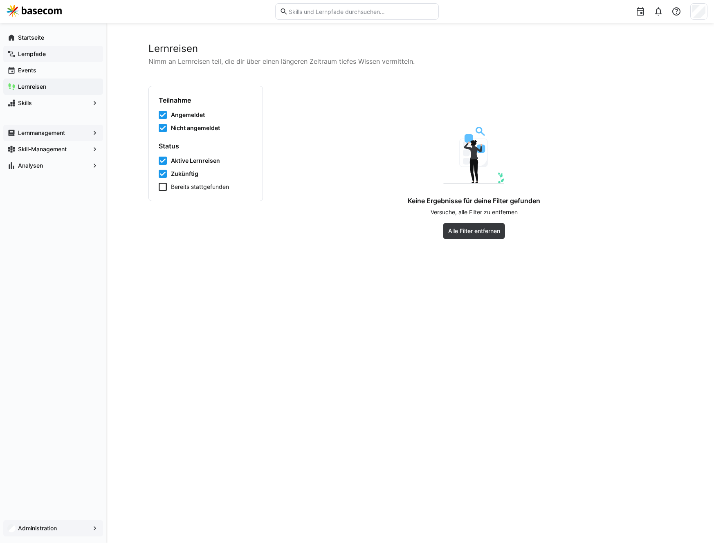
click at [0, 0] on app-navigation-label "Lernmanagement" at bounding box center [0, 0] width 0 height 0
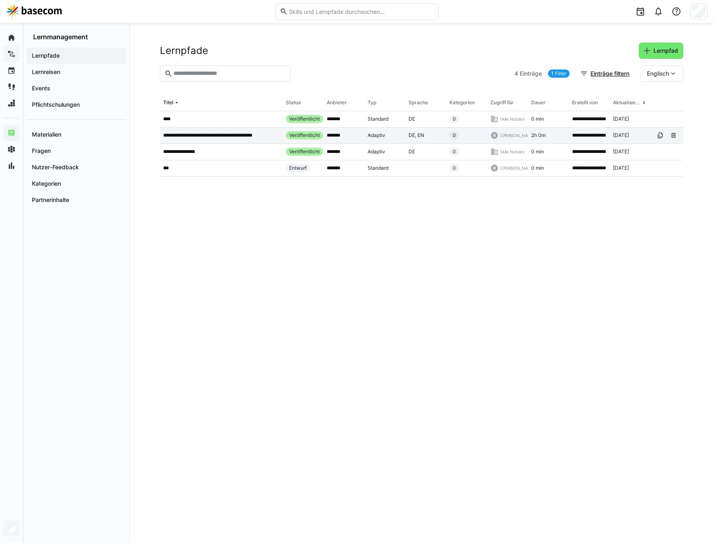
click at [219, 138] on p "**********" at bounding box center [215, 135] width 105 height 7
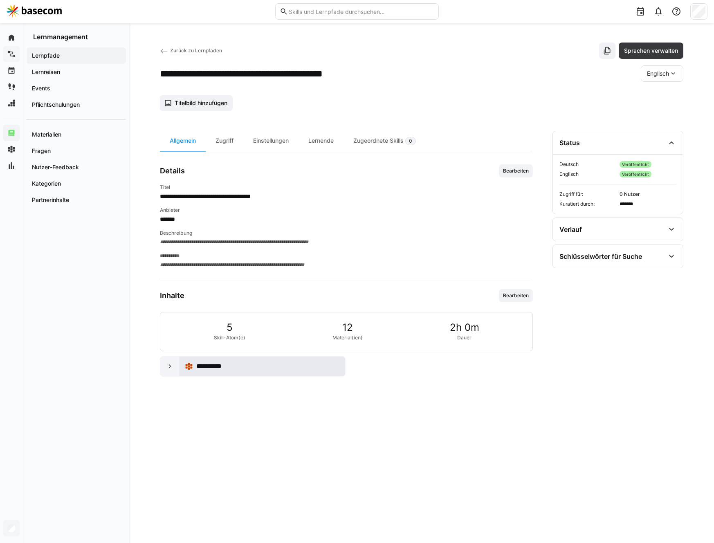
click at [191, 364] on eds-icon at bounding box center [189, 366] width 8 height 8
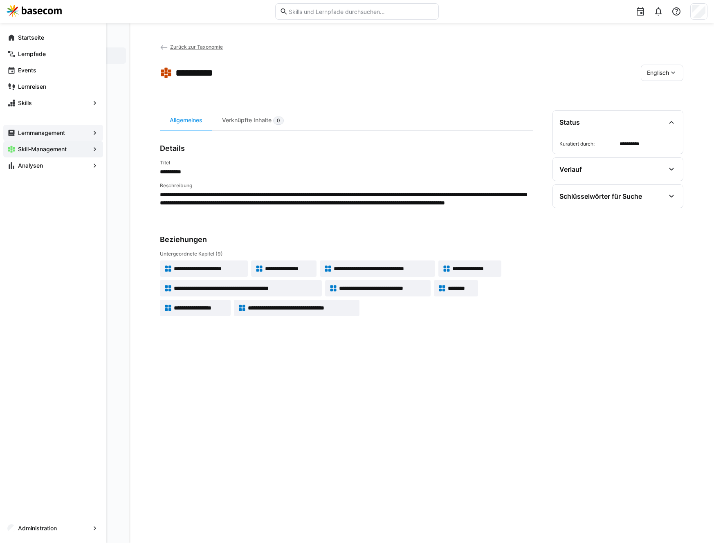
click at [0, 0] on app-navigation-label "Lernmanagement" at bounding box center [0, 0] width 0 height 0
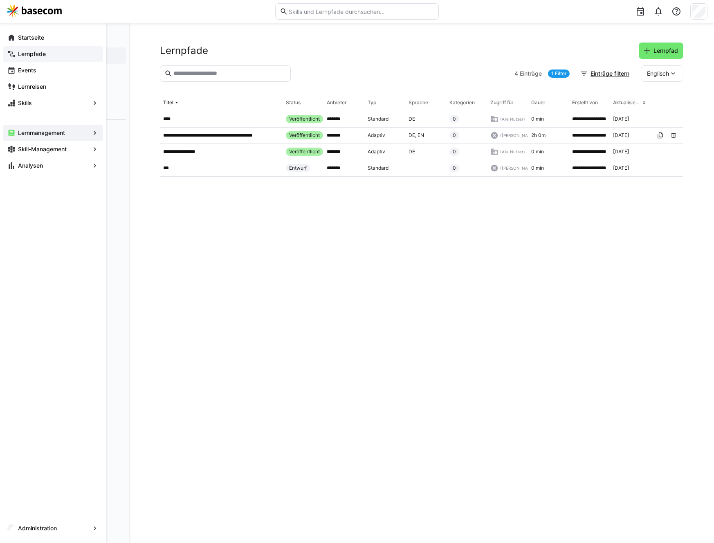
click at [0, 0] on app-navigation-label "Lernpfade" at bounding box center [0, 0] width 0 height 0
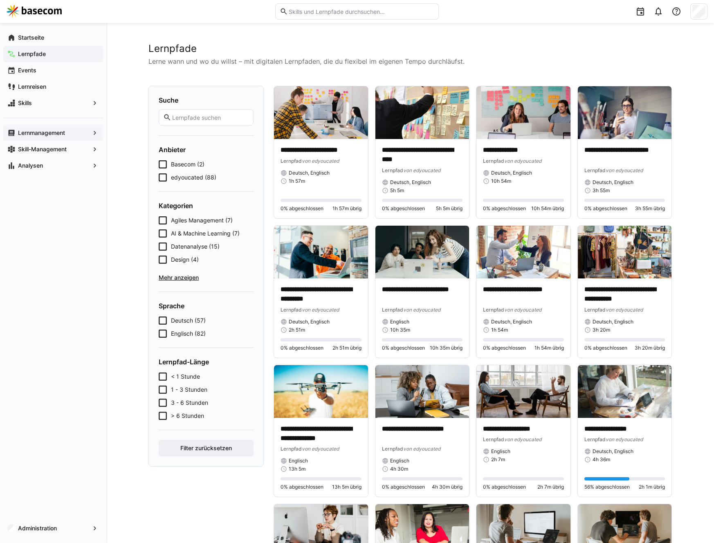
click at [163, 167] on icon at bounding box center [163, 164] width 8 height 8
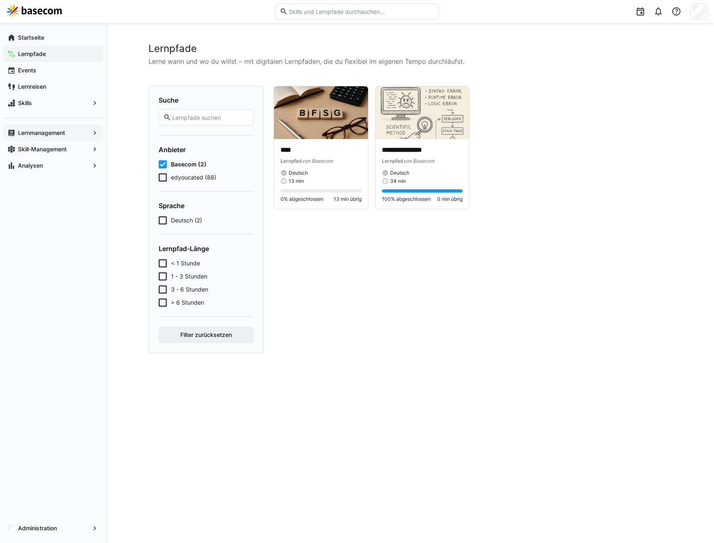
click at [0, 0] on app-navigation-label "Lernmanagement" at bounding box center [0, 0] width 0 height 0
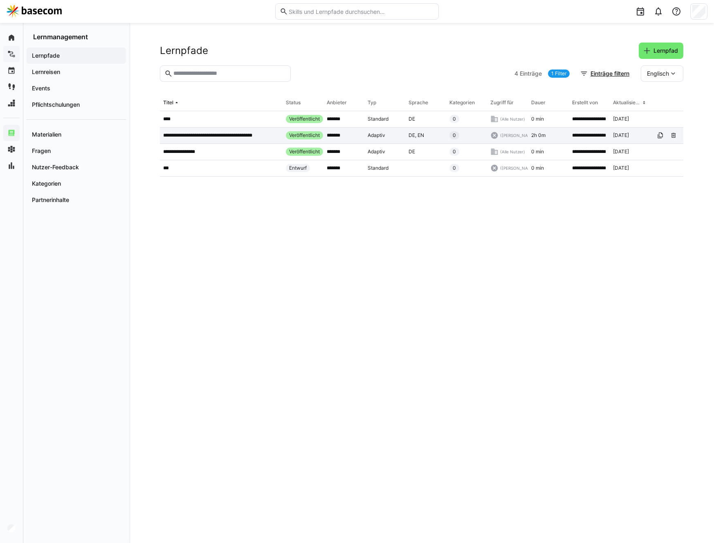
click at [190, 135] on p "**********" at bounding box center [215, 135] width 105 height 7
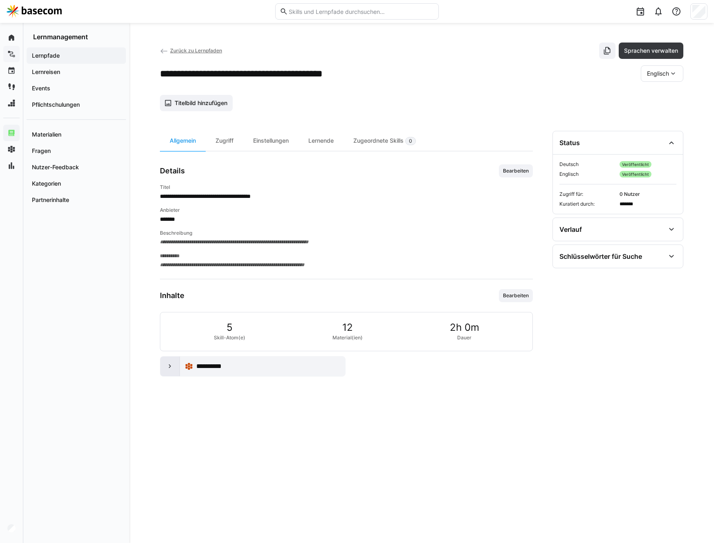
click at [161, 375] on div at bounding box center [170, 366] width 20 height 20
click at [163, 371] on div at bounding box center [170, 366] width 20 height 20
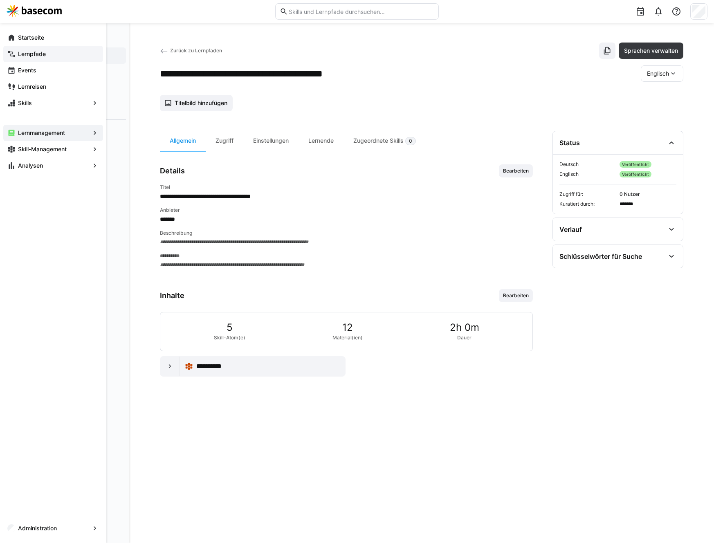
click at [0, 0] on app-navigation-label "Lernmanagement" at bounding box center [0, 0] width 0 height 0
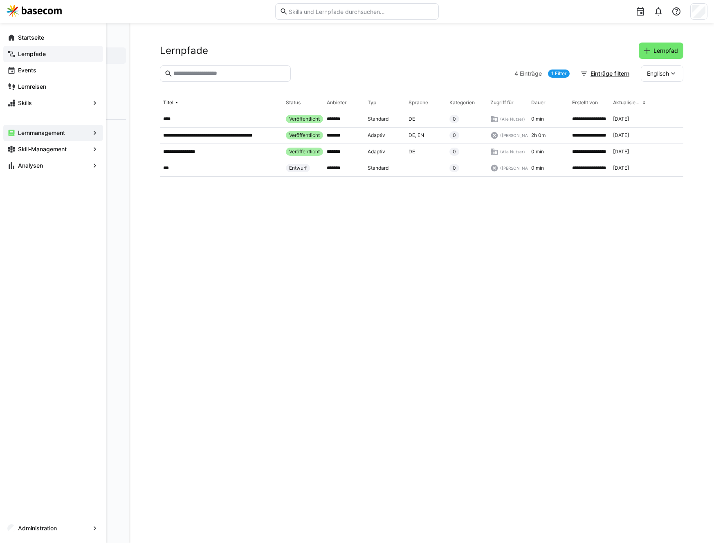
click at [91, 132] on eds-icon at bounding box center [95, 133] width 8 height 8
click at [95, 132] on eds-icon at bounding box center [95, 133] width 8 height 8
click at [80, 163] on span "Analysen" at bounding box center [53, 165] width 73 height 8
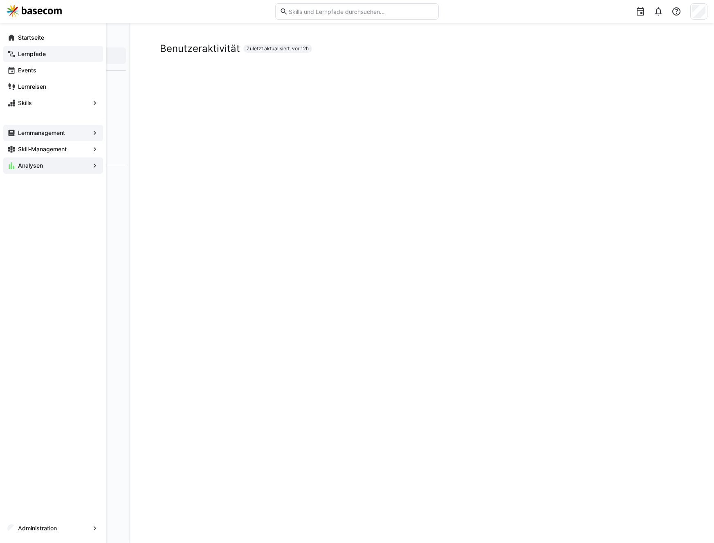
click at [88, 136] on span "Lernmanagement" at bounding box center [53, 133] width 73 height 8
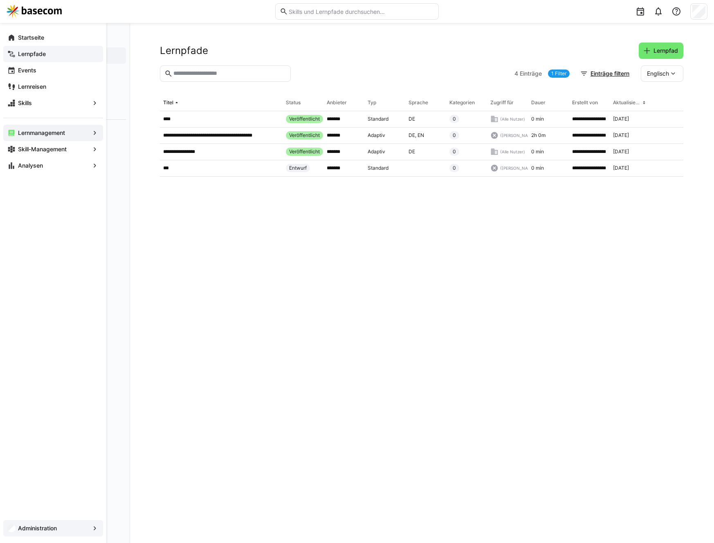
click at [0, 0] on app-navigation-label "Administration" at bounding box center [0, 0] width 0 height 0
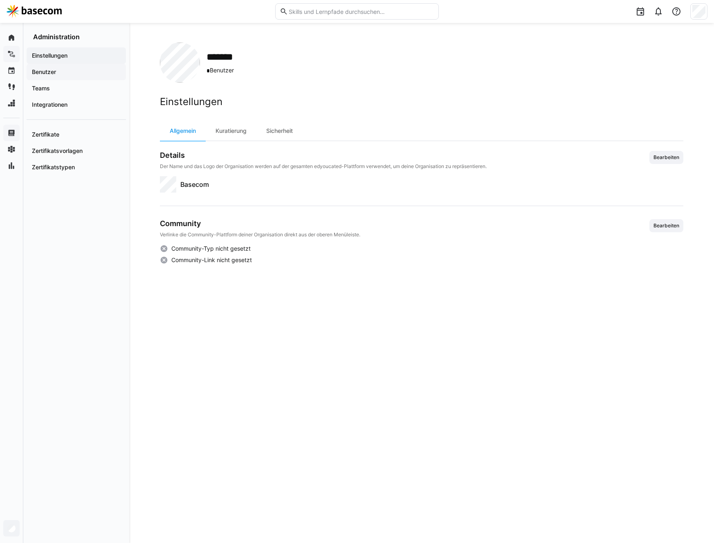
click at [82, 77] on div "Benutzer" at bounding box center [76, 72] width 99 height 16
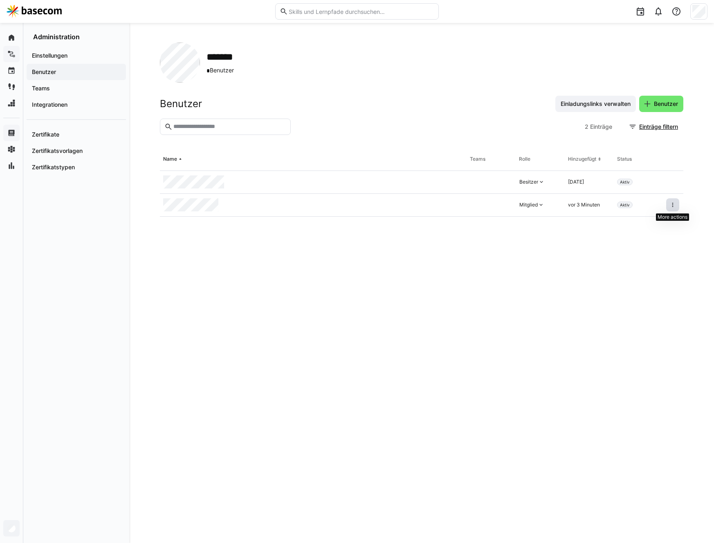
click at [673, 204] on eds-icon at bounding box center [672, 205] width 7 height 7
click at [539, 207] on eds-icon at bounding box center [541, 205] width 7 height 7
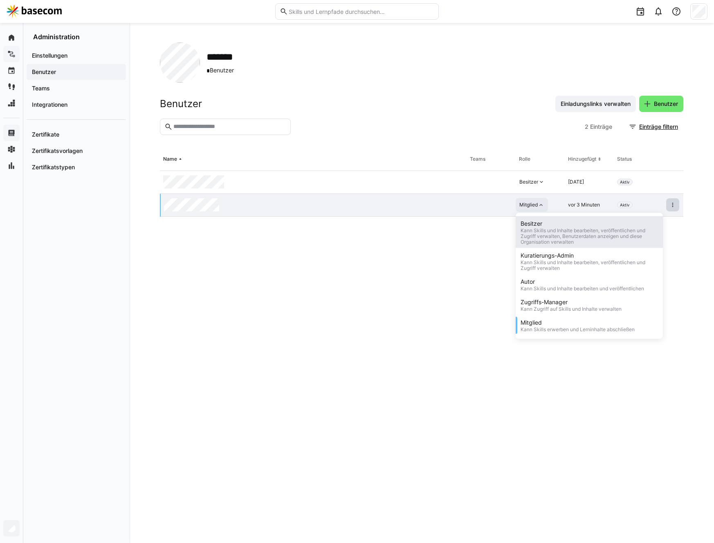
click at [535, 223] on div "Besitzer" at bounding box center [588, 224] width 137 height 8
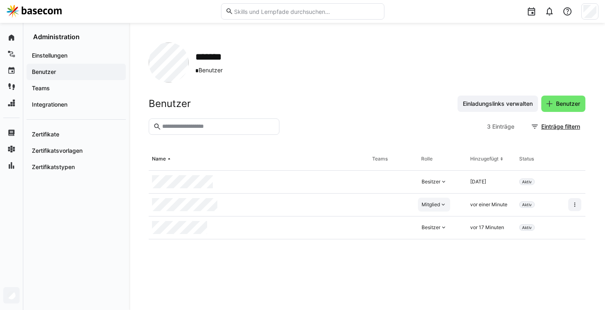
click at [437, 206] on div "Mitglied" at bounding box center [431, 205] width 18 height 7
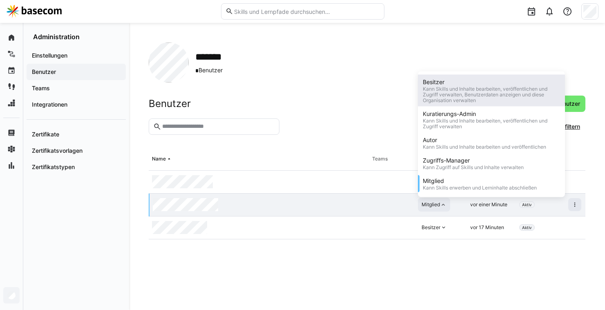
click at [450, 97] on div "Kann Skills und Inhalte bearbeiten, veröffentlichen und Zugriff verwalten, Benu…" at bounding box center [491, 94] width 137 height 17
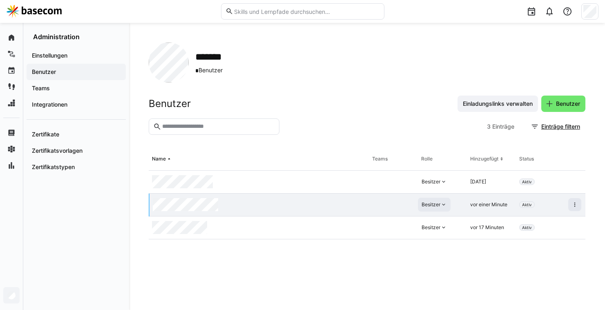
click at [38, 15] on img at bounding box center [34, 11] width 55 height 13
